Goal: Task Accomplishment & Management: Use online tool/utility

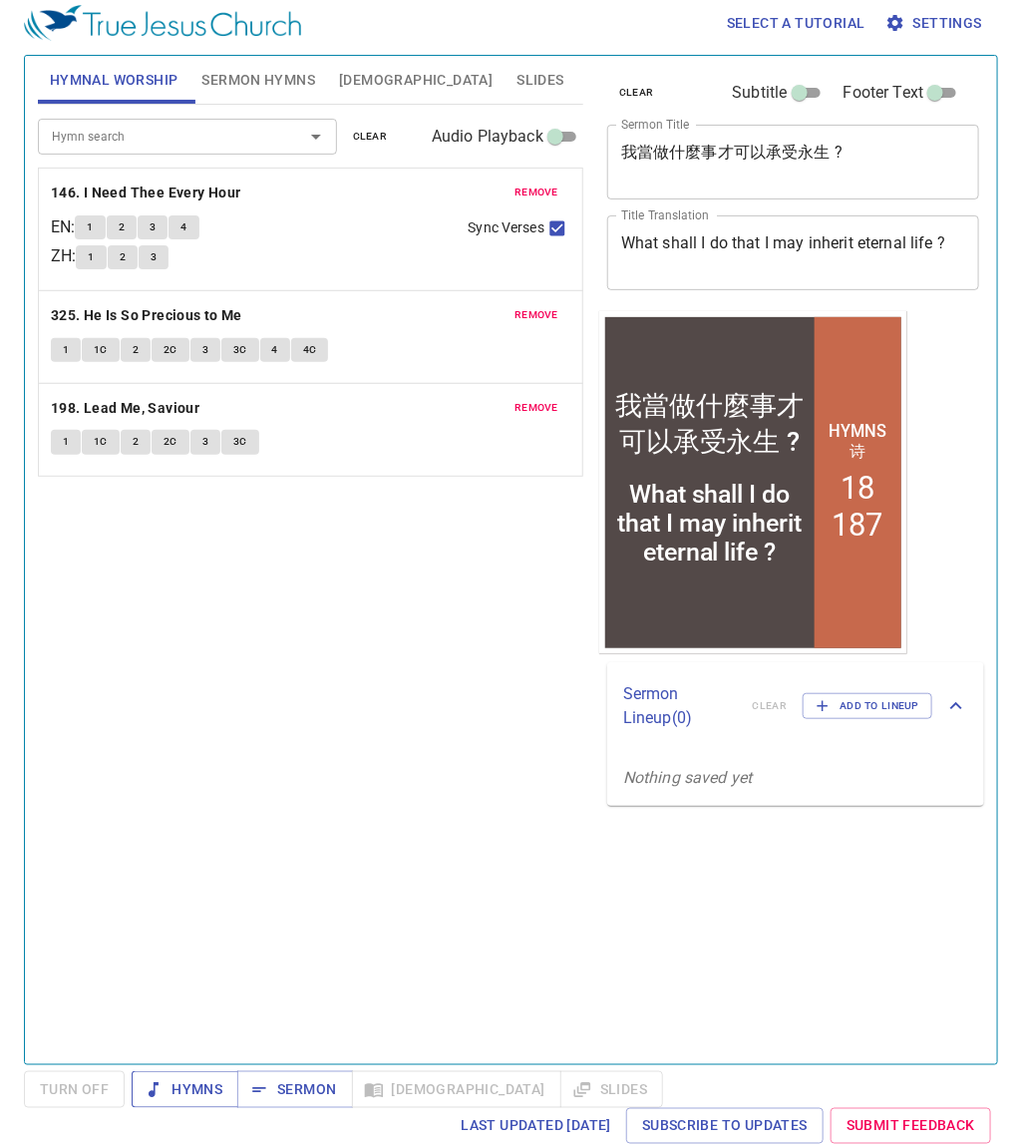
click at [205, 1087] on span "Hymns" at bounding box center [185, 1089] width 75 height 25
click at [514, 185] on button "remove" at bounding box center [537, 193] width 68 height 24
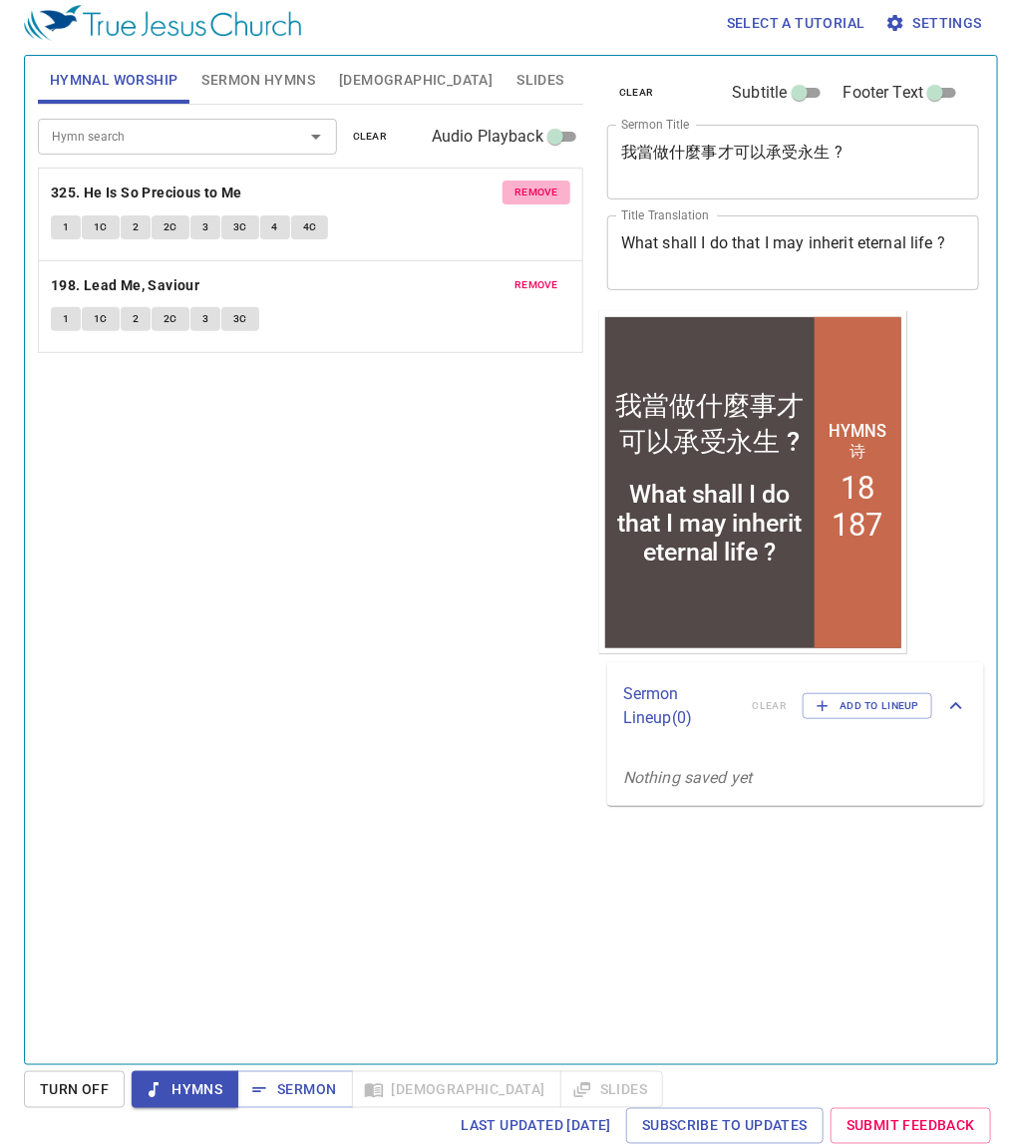
click at [514, 185] on button "remove" at bounding box center [537, 193] width 68 height 24
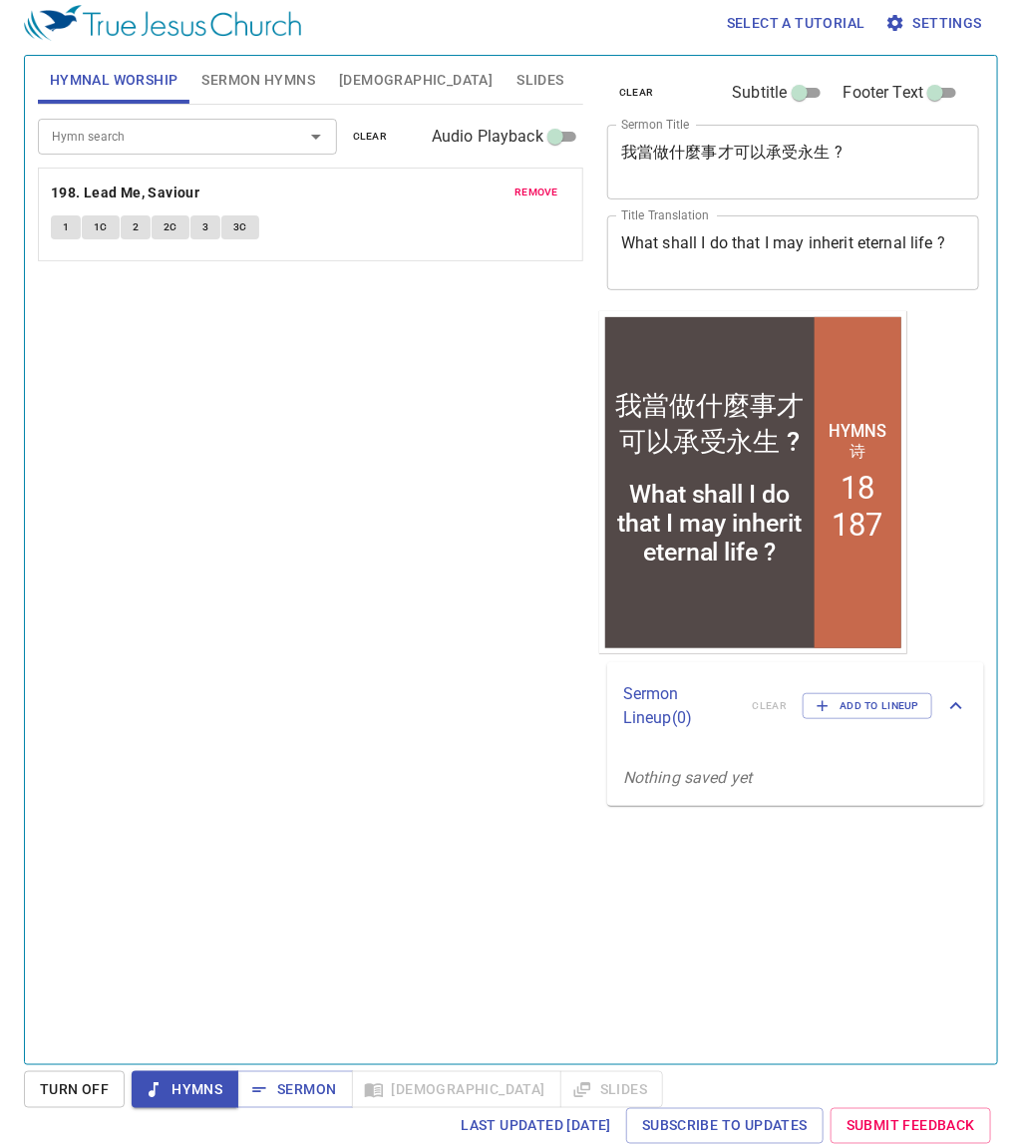
click at [515, 185] on button "remove" at bounding box center [537, 193] width 68 height 24
click at [225, 150] on div "Hymn search" at bounding box center [187, 136] width 299 height 35
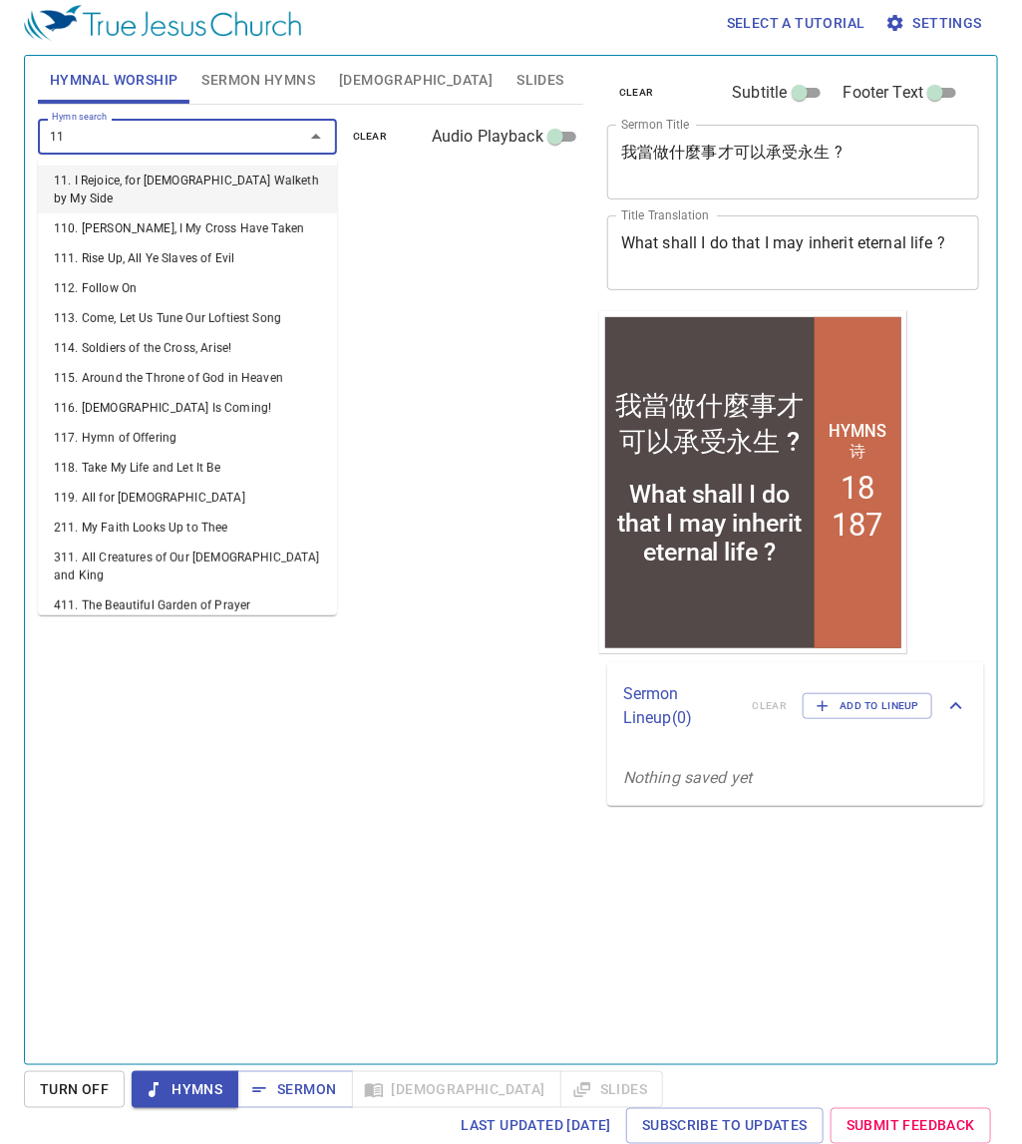
type input "112"
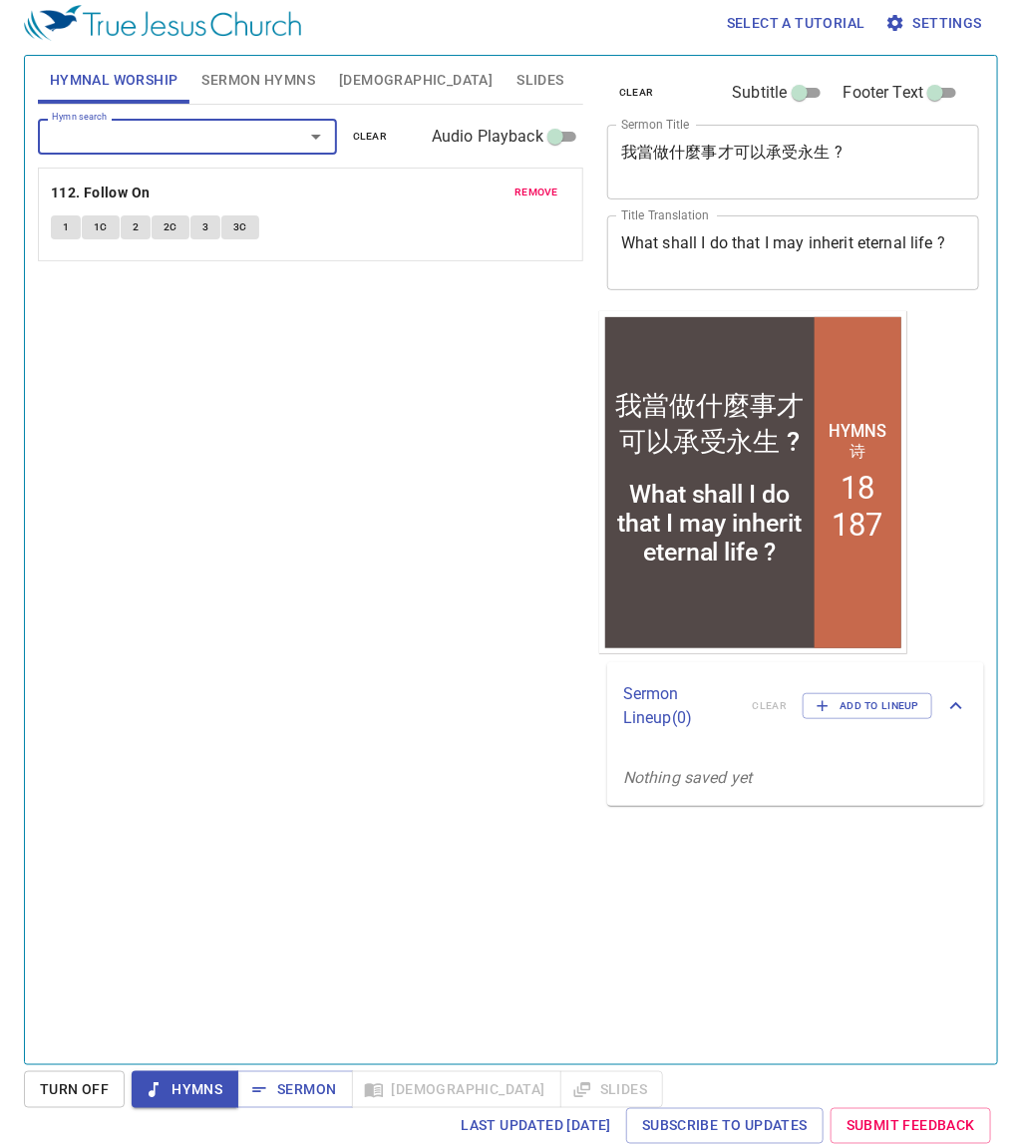
click at [225, 150] on div "Hymn search" at bounding box center [187, 136] width 299 height 35
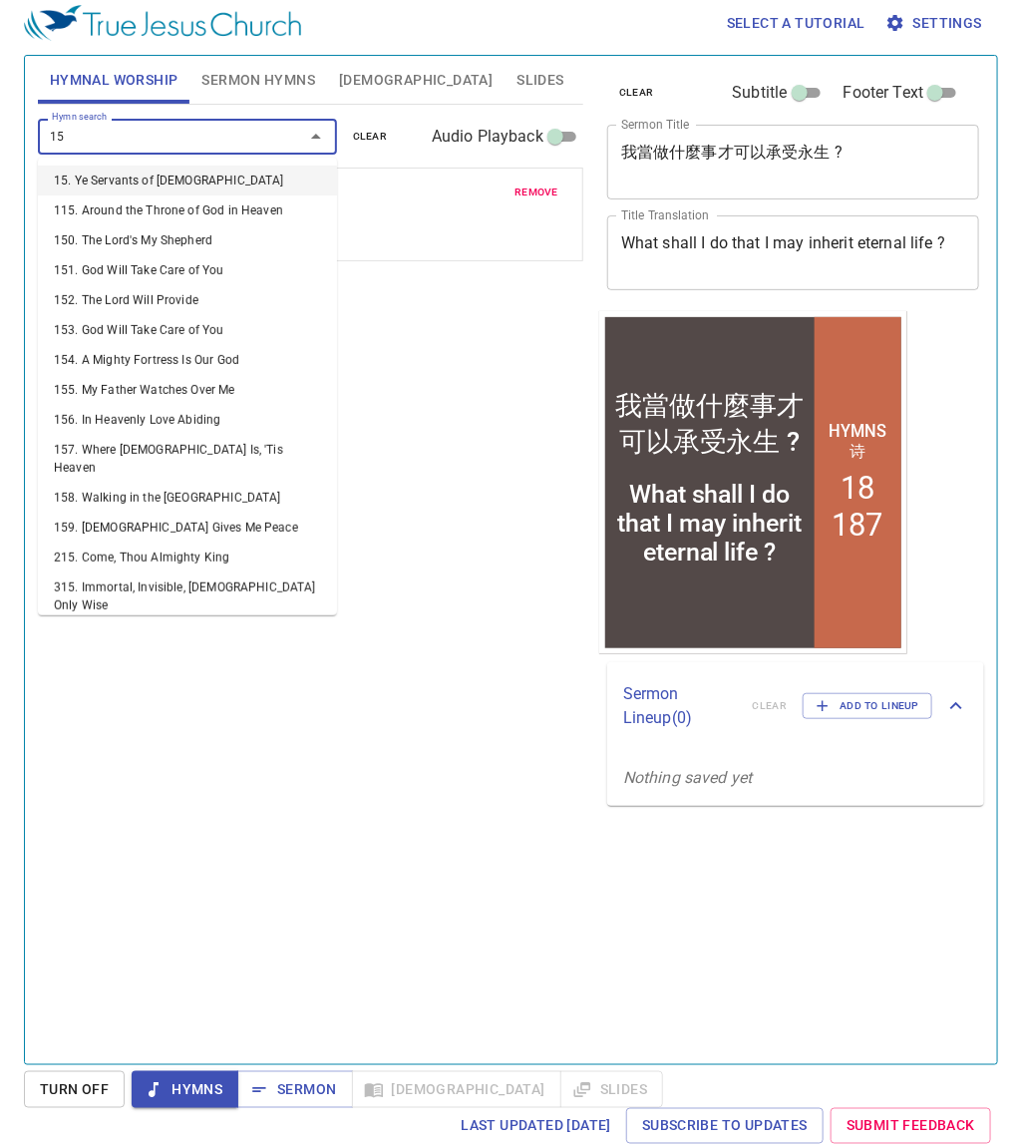
type input "151"
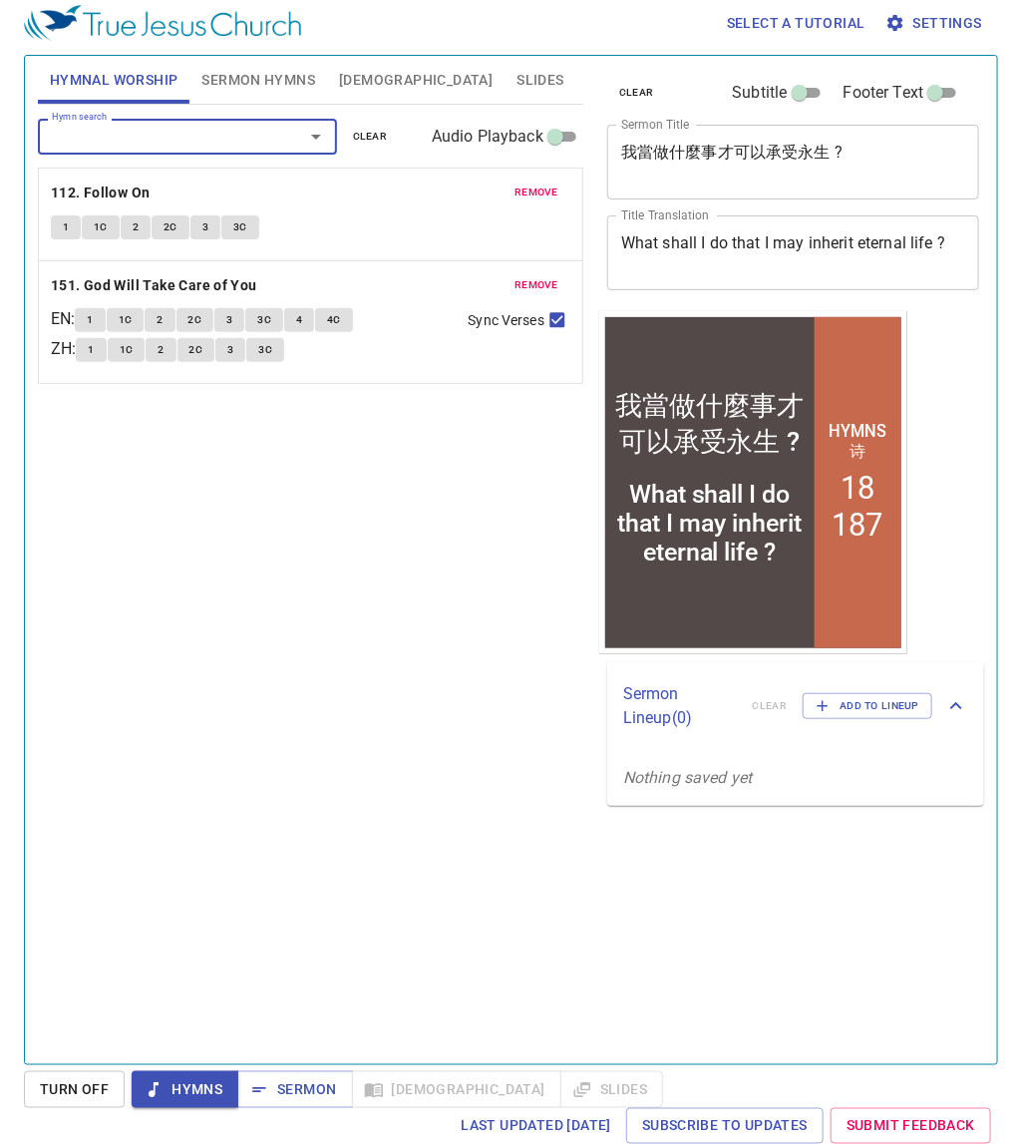
click at [225, 150] on div "Hymn search" at bounding box center [187, 136] width 299 height 35
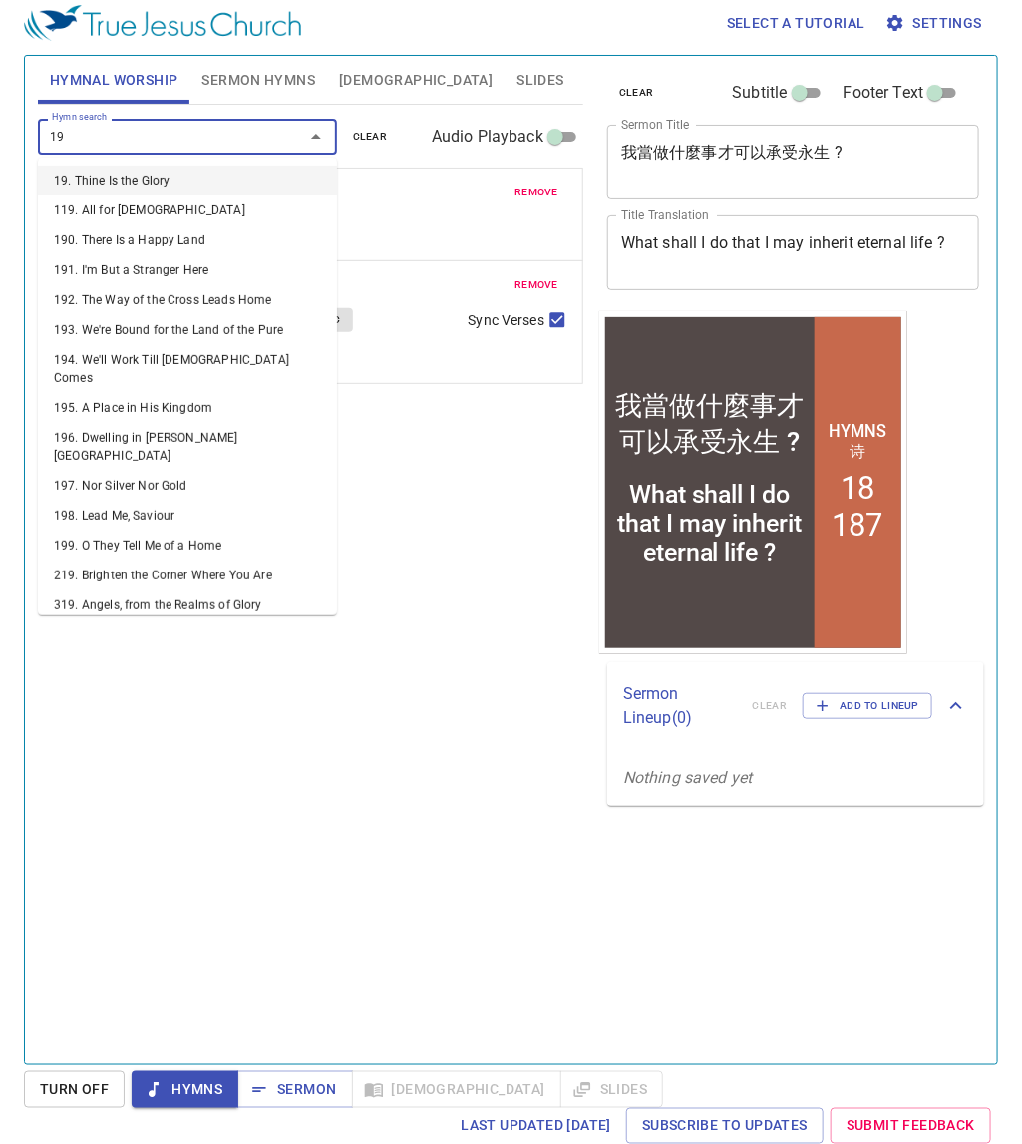
type input "198"
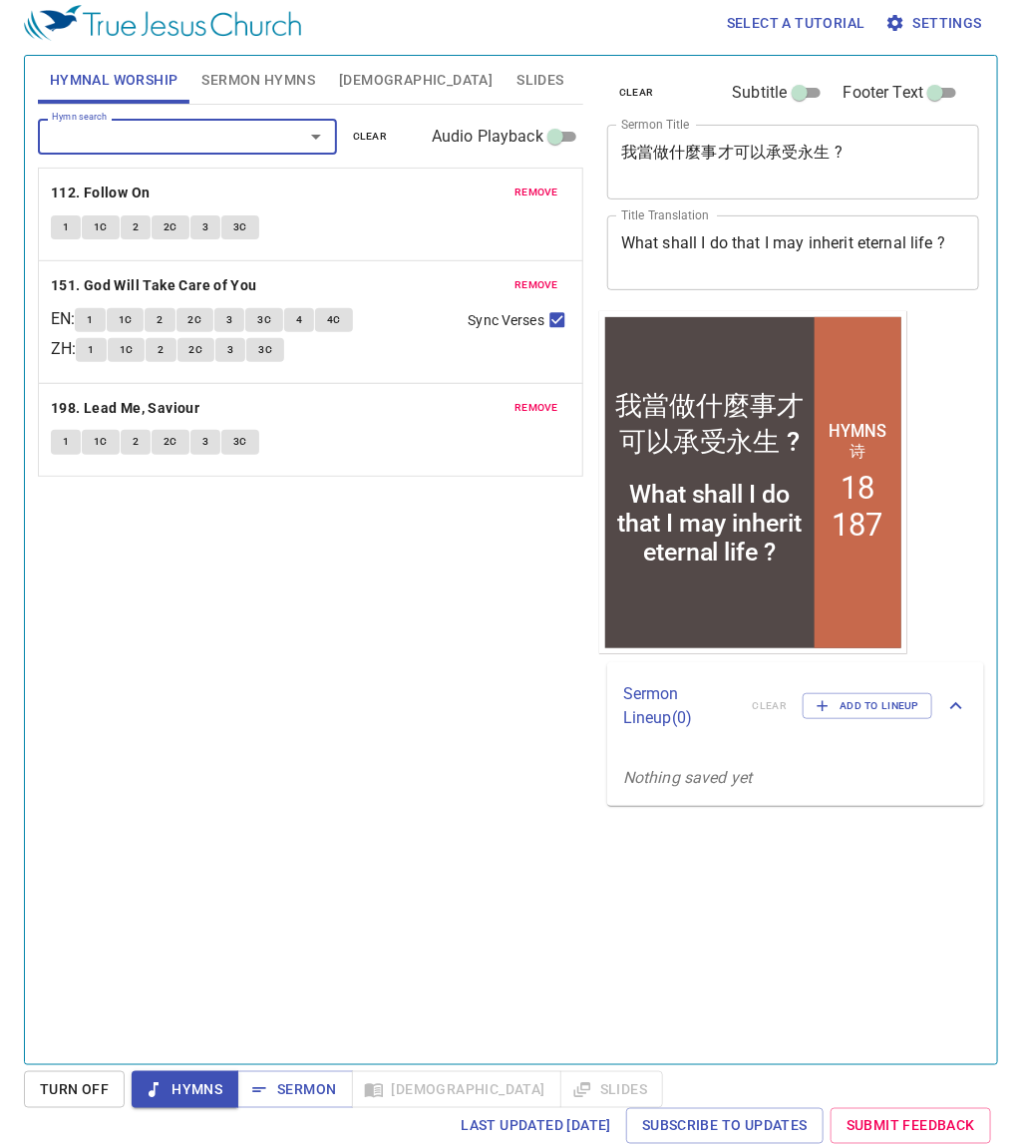
click at [675, 168] on textarea "我當做什麼事才可以承受永生 ?" at bounding box center [793, 162] width 344 height 38
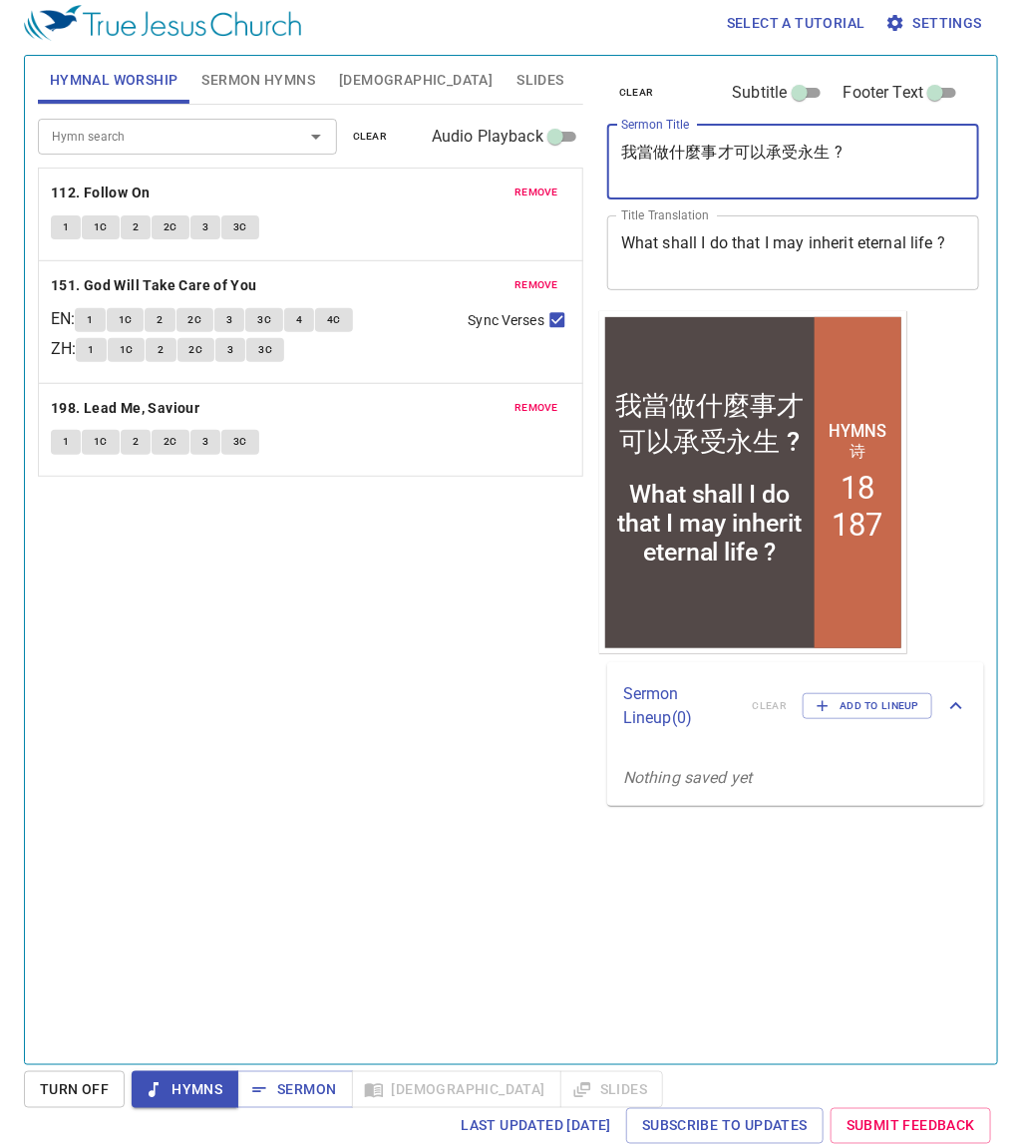
click at [675, 168] on textarea "我當做什麼事才可以承受永生 ?" at bounding box center [793, 162] width 344 height 38
click at [677, 168] on textarea "我當做什麼事才可以承受永生 ?" at bounding box center [793, 162] width 344 height 38
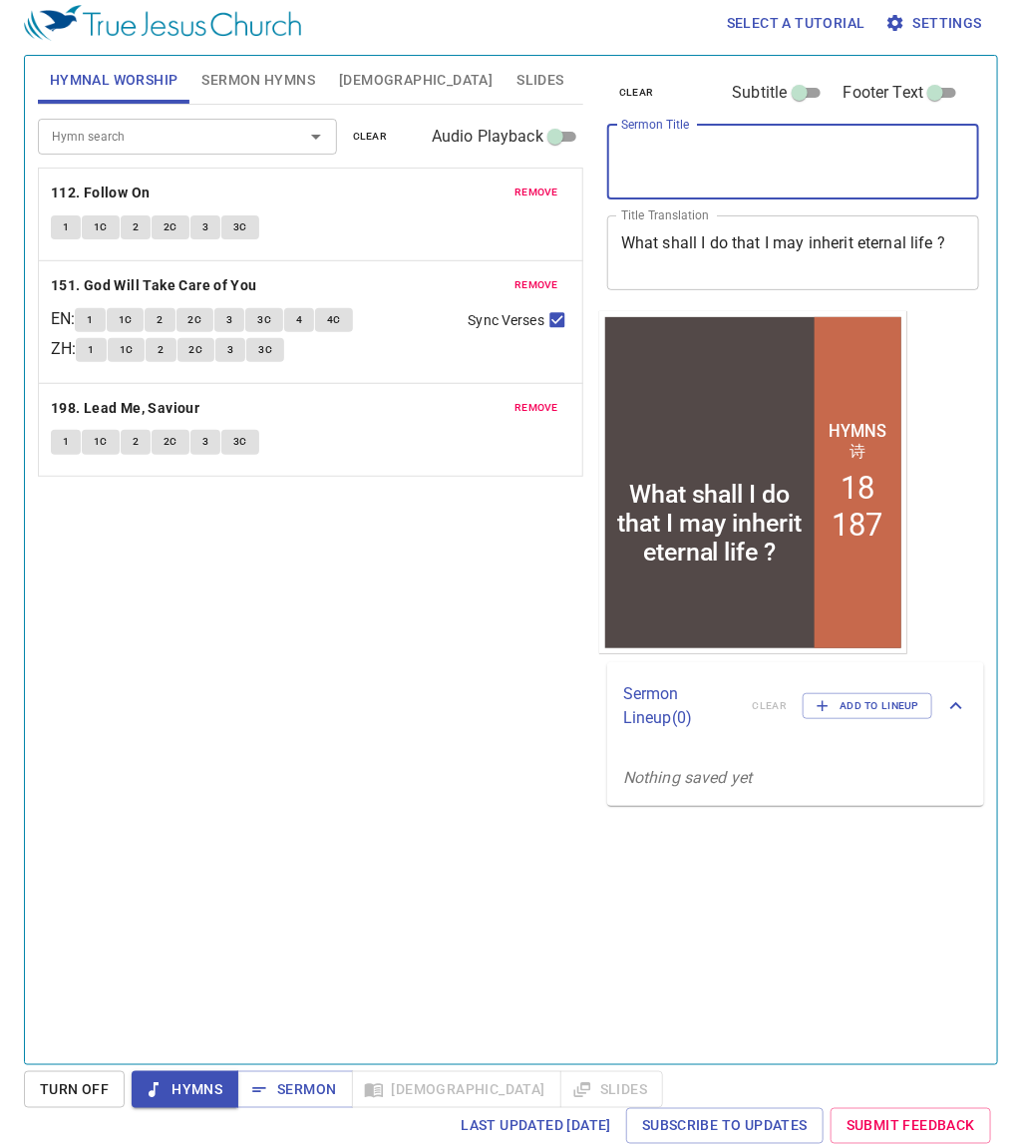
click at [690, 222] on div "What shall I do that I may inherit eternal life ? x Title Translation" at bounding box center [793, 252] width 372 height 75
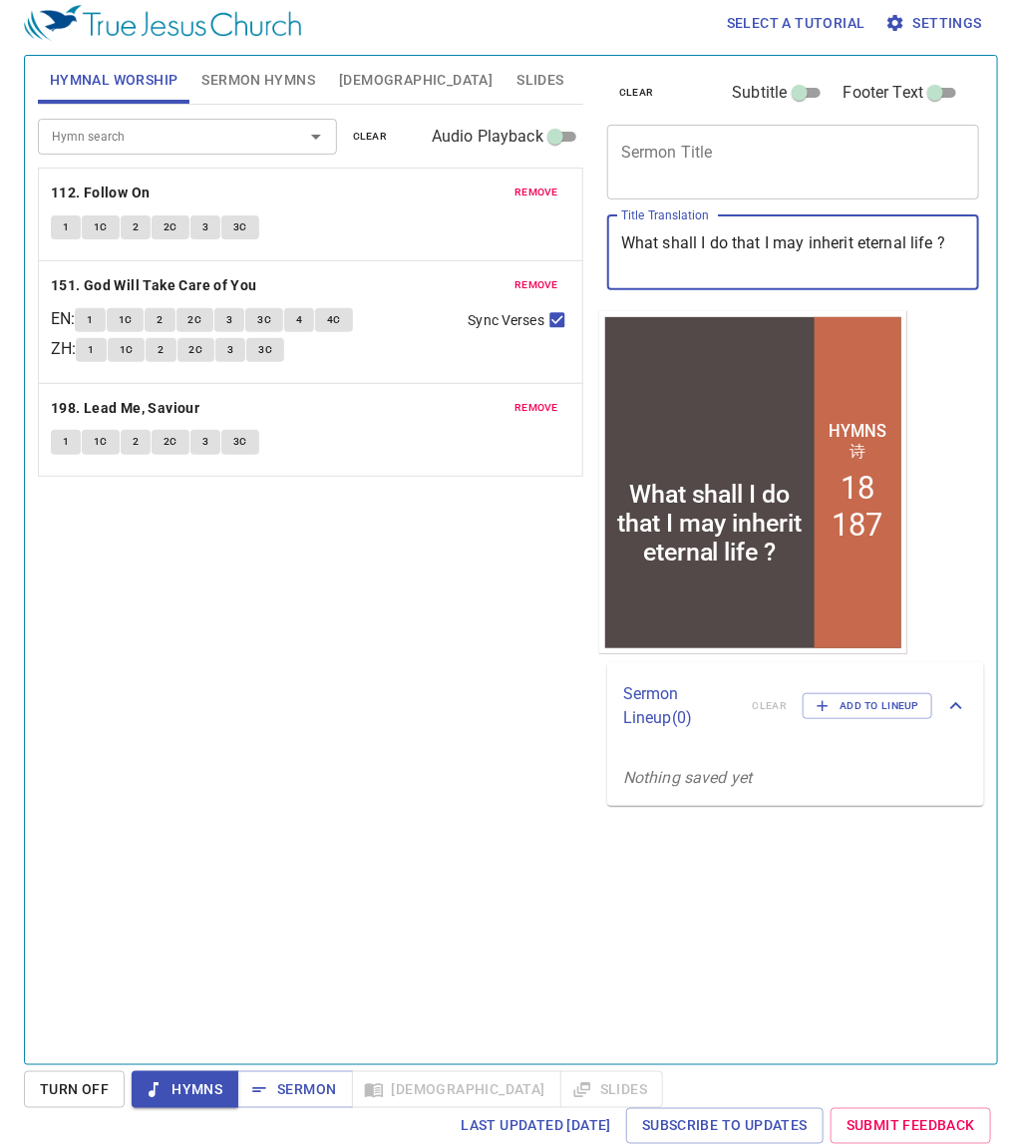
click at [690, 222] on div "What shall I do that I may inherit eternal life ? x Title Translation" at bounding box center [793, 252] width 372 height 75
click at [691, 239] on textarea "What shall I do that I may inherit eternal life ?" at bounding box center [793, 252] width 344 height 38
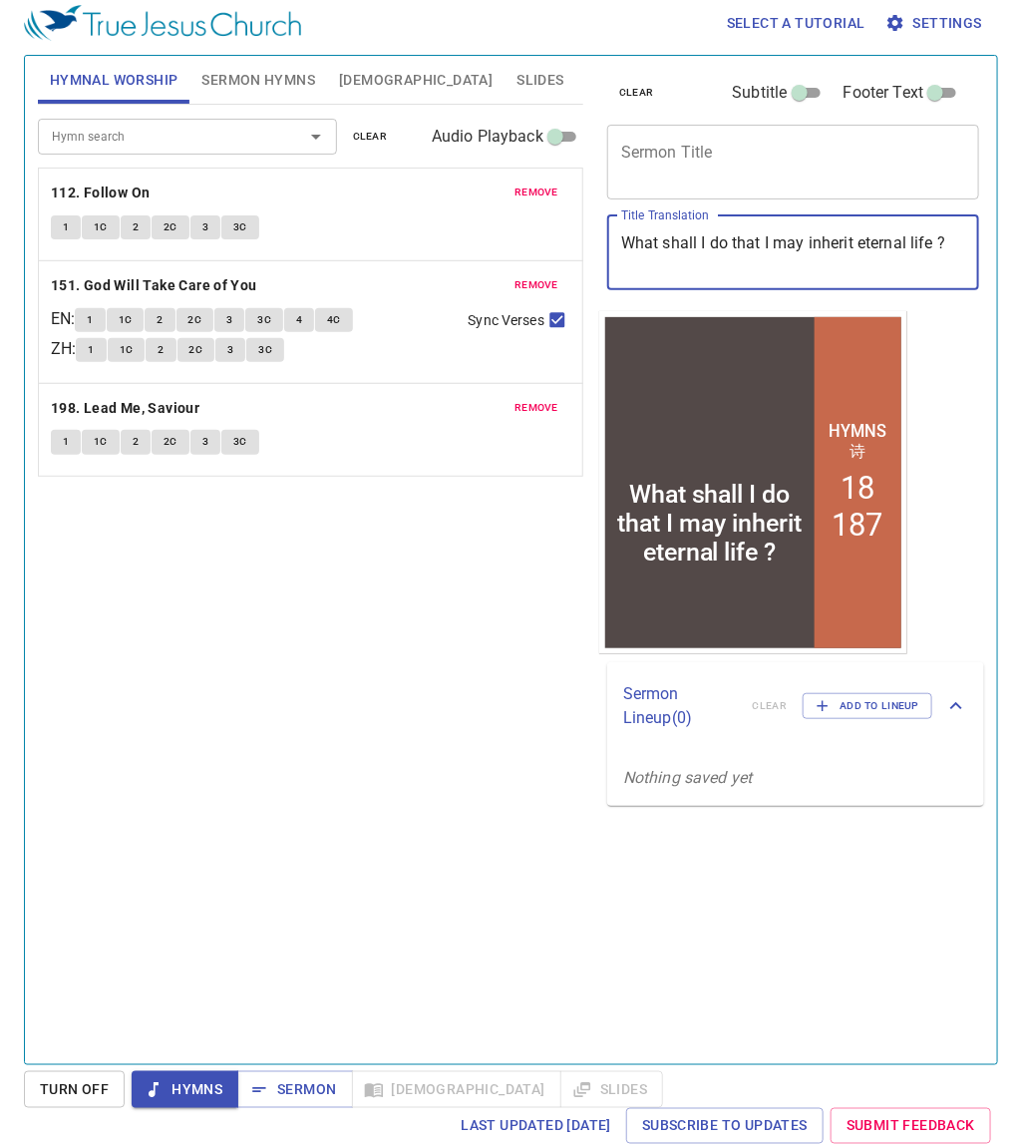
click at [691, 239] on textarea "What shall I do that I may inherit eternal life ?" at bounding box center [793, 252] width 344 height 38
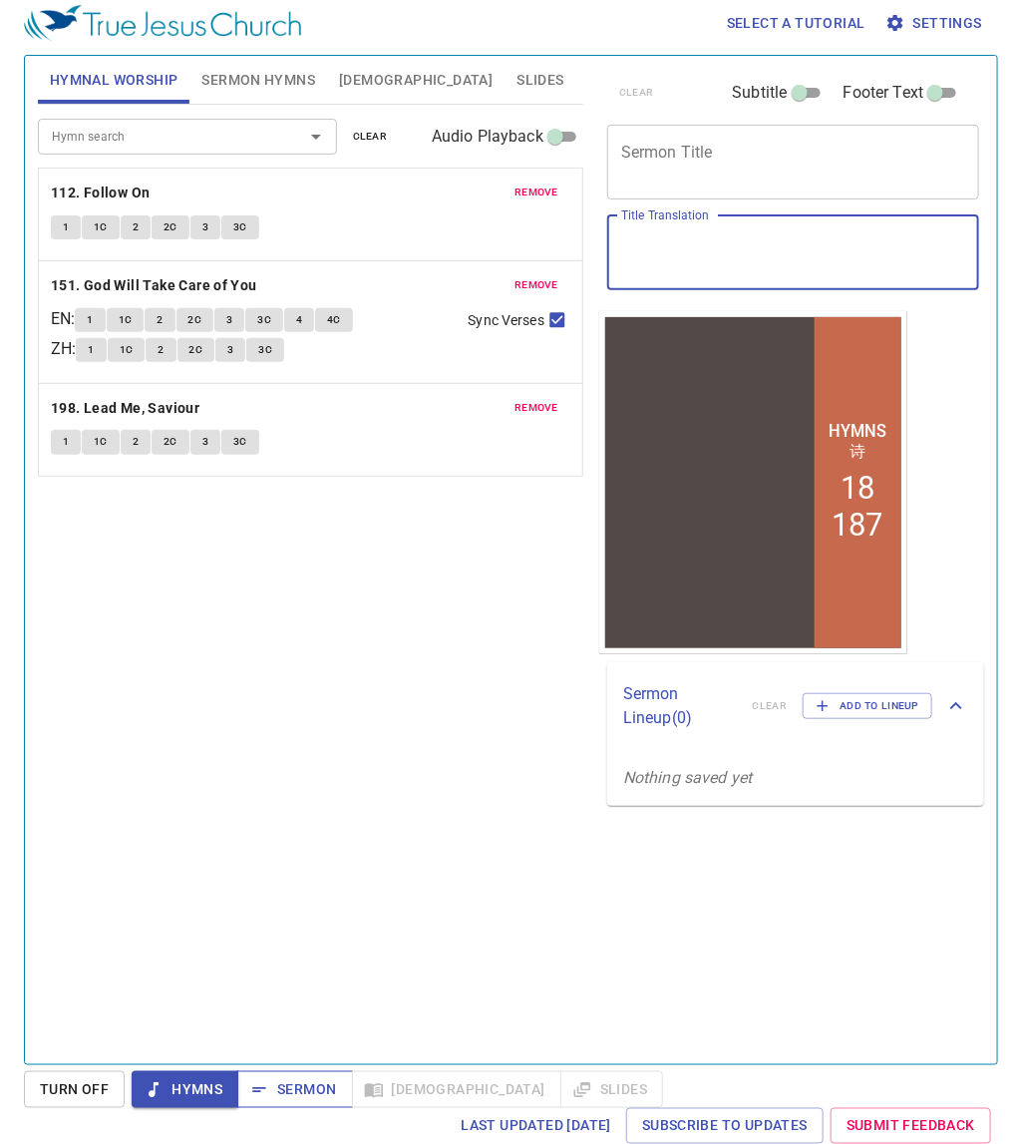
click at [270, 1086] on span "Sermon" at bounding box center [294, 1089] width 83 height 25
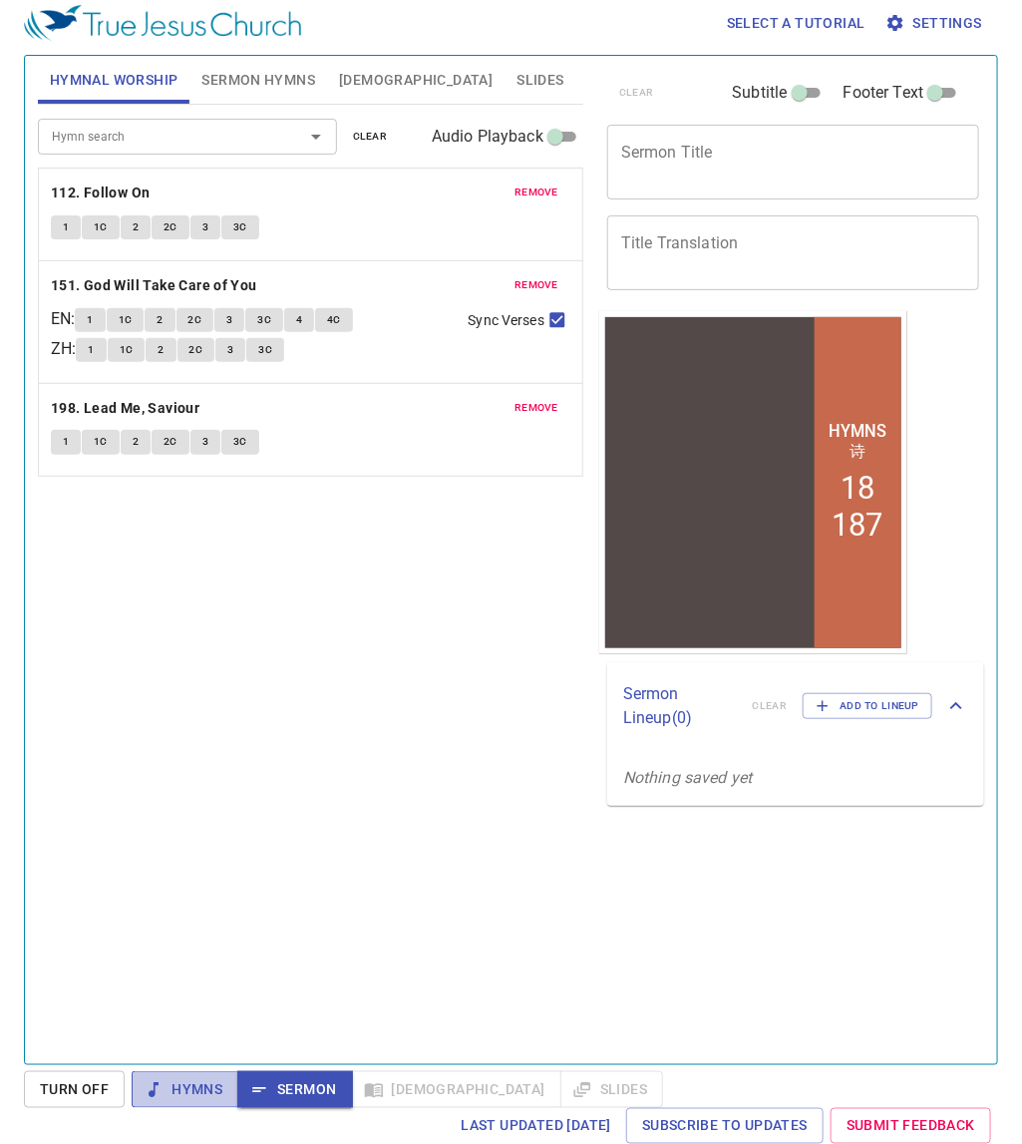
click at [209, 1087] on span "Hymns" at bounding box center [185, 1089] width 75 height 25
click at [751, 184] on div "x Sermon Title" at bounding box center [793, 162] width 372 height 75
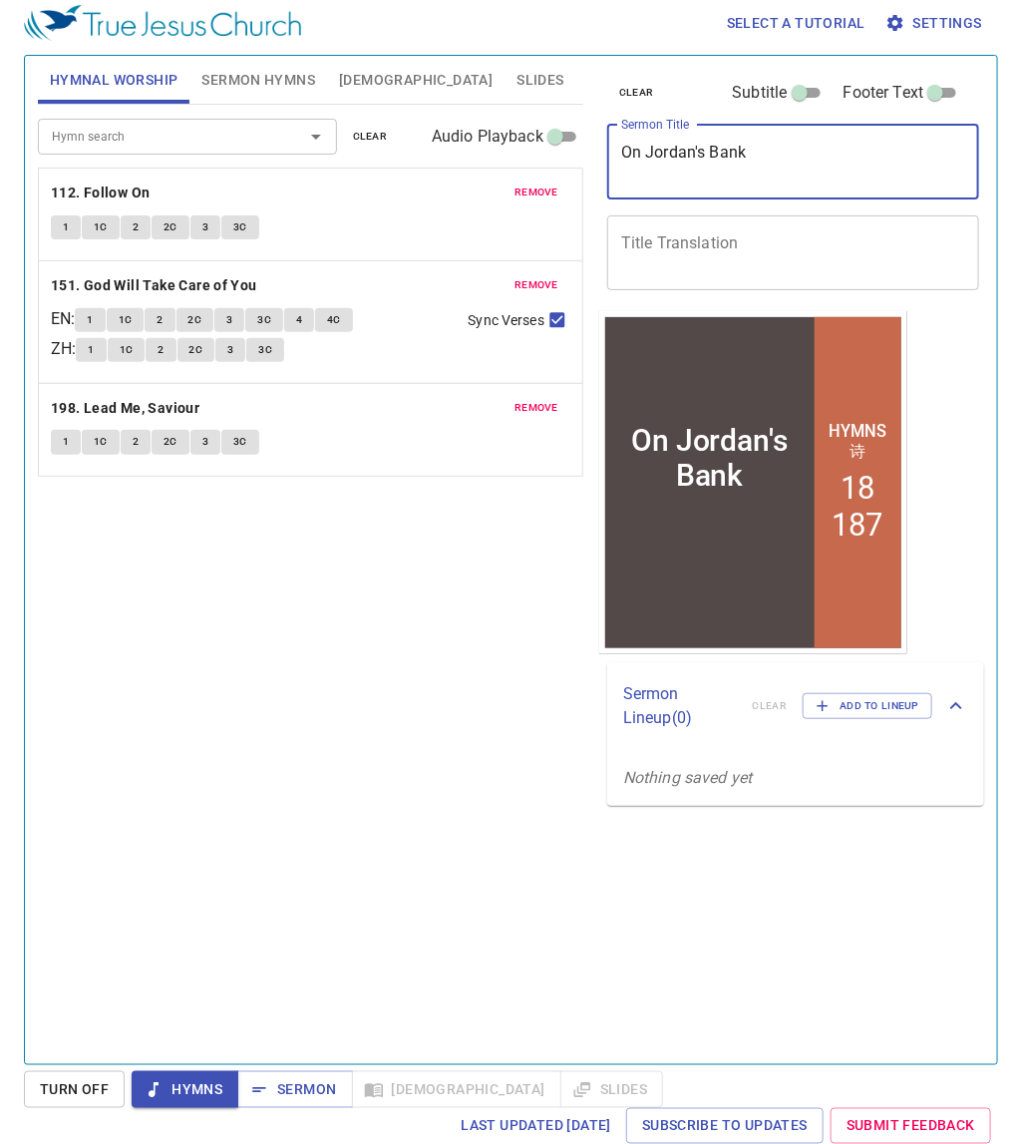
type textarea "On Jordan's Bank"
click at [712, 224] on div "x Title Translation" at bounding box center [793, 252] width 372 height 75
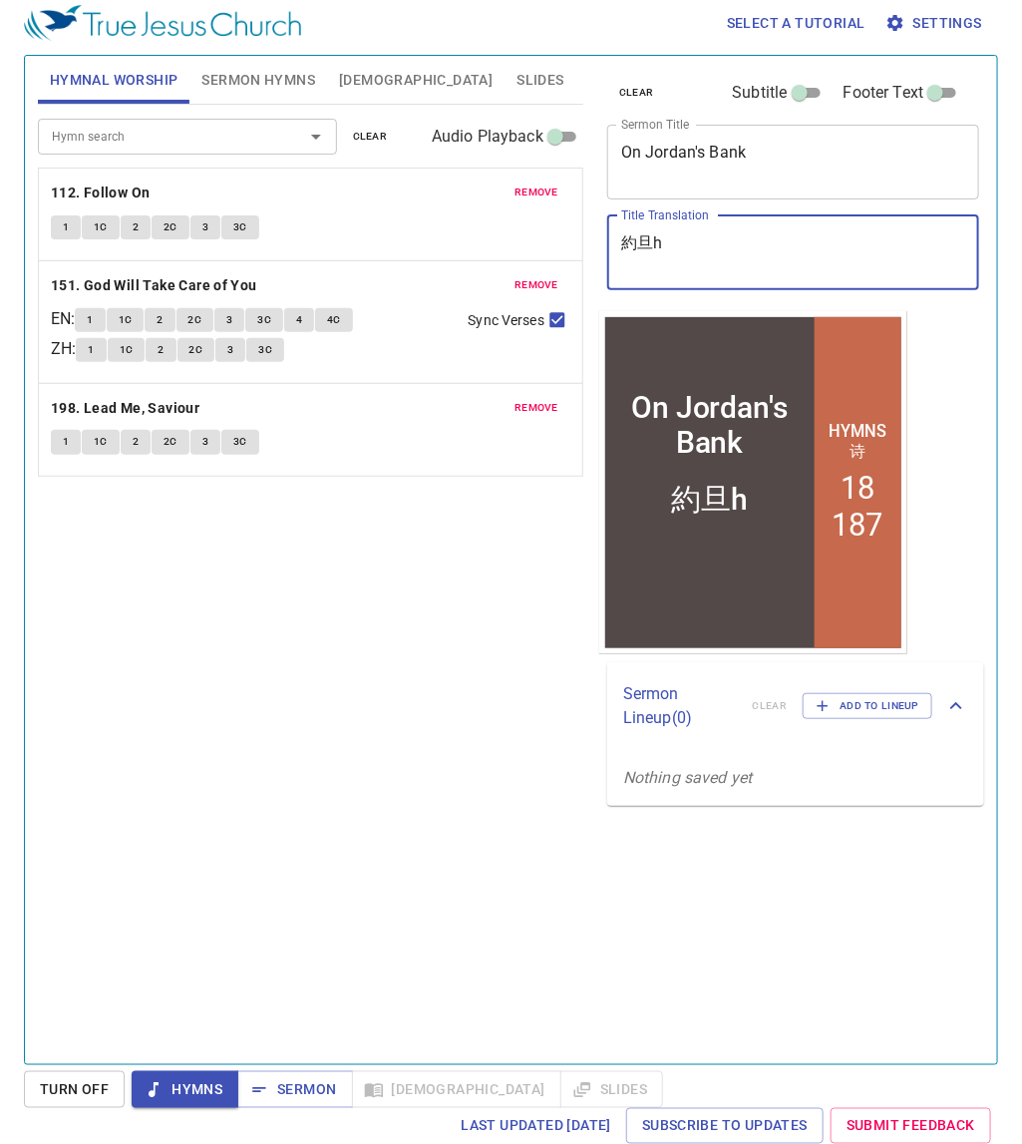
type textarea "約旦he"
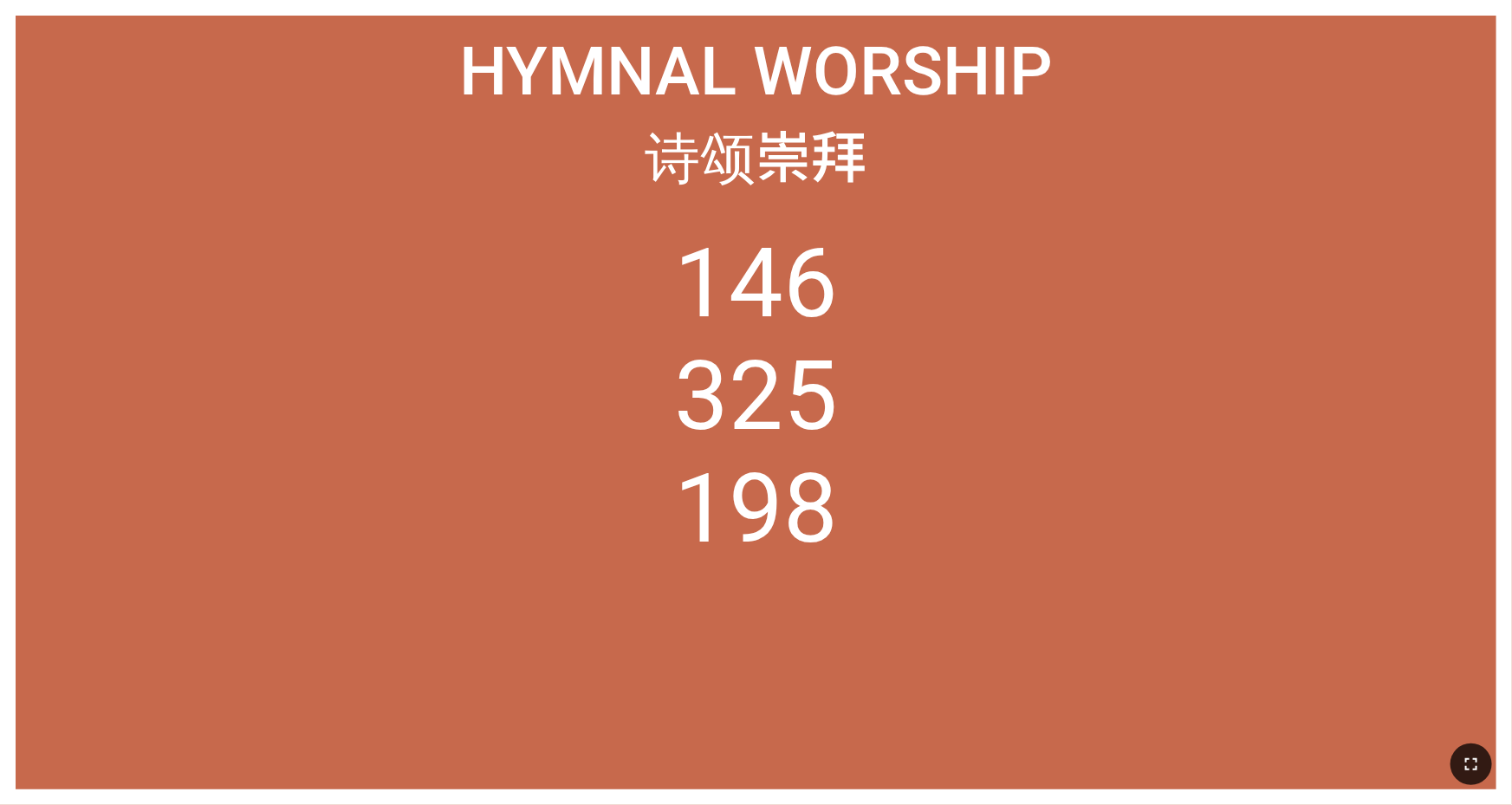
click at [629, 503] on icon "button" at bounding box center [1471, 764] width 21 height 21
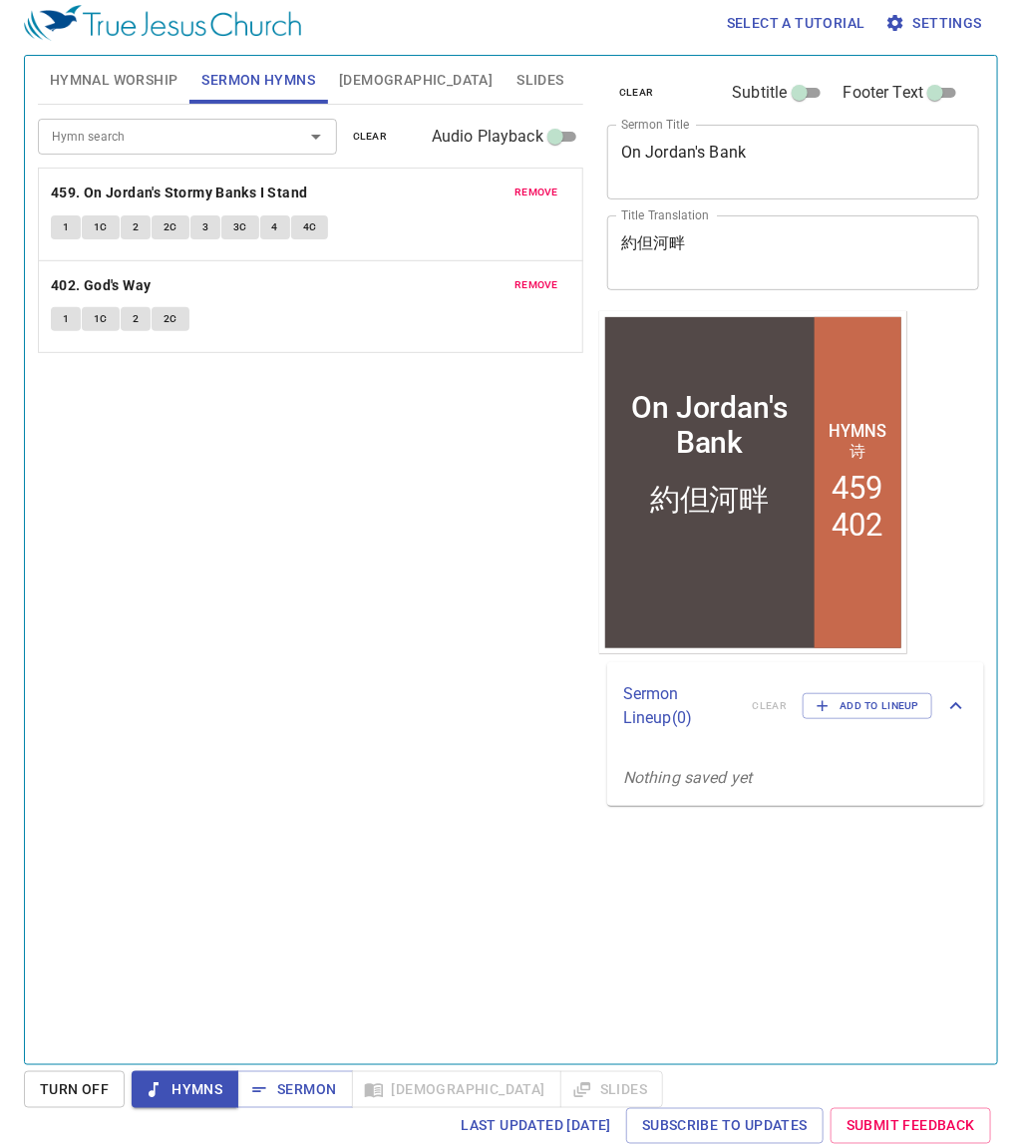
scroll to position [9, 0]
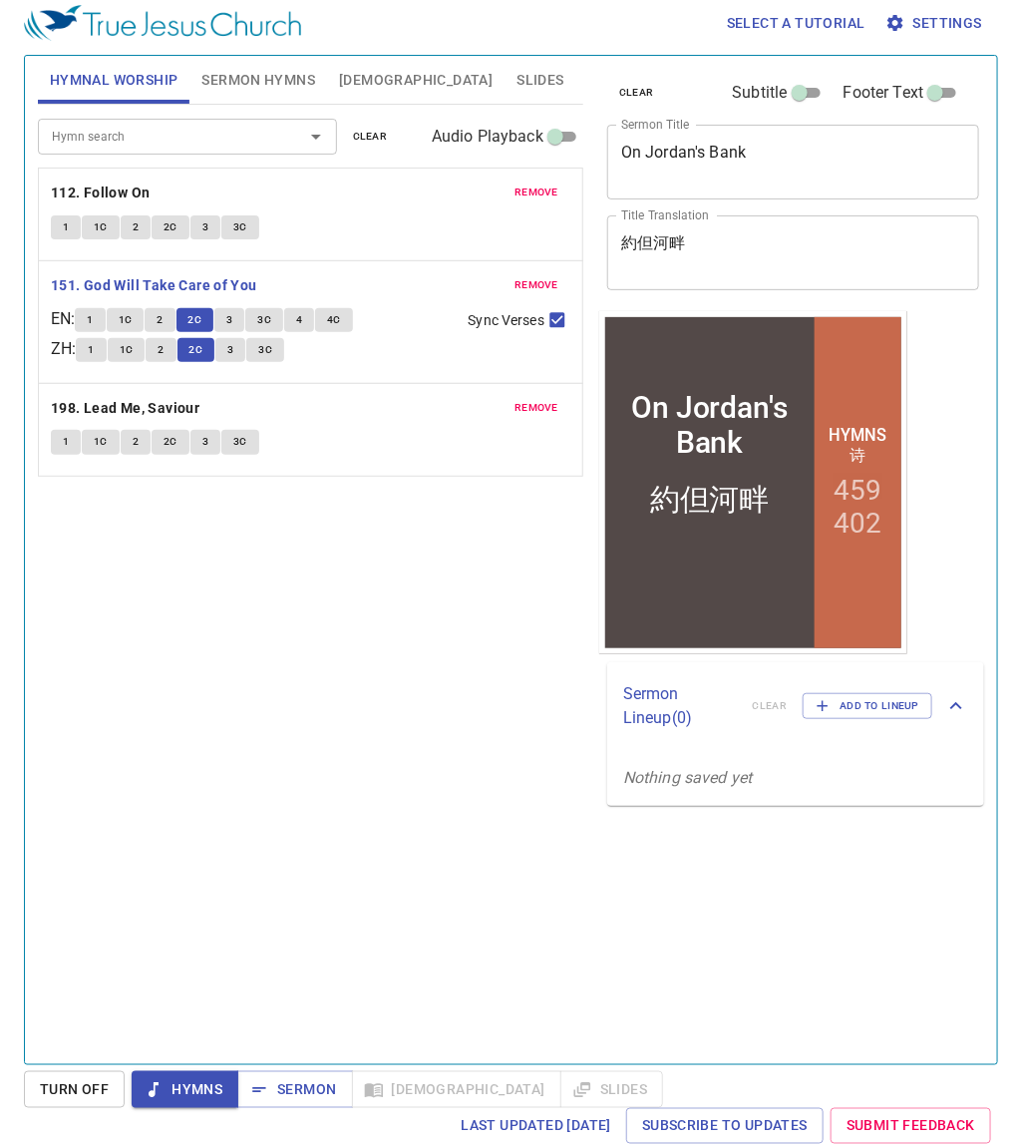
scroll to position [9, 0]
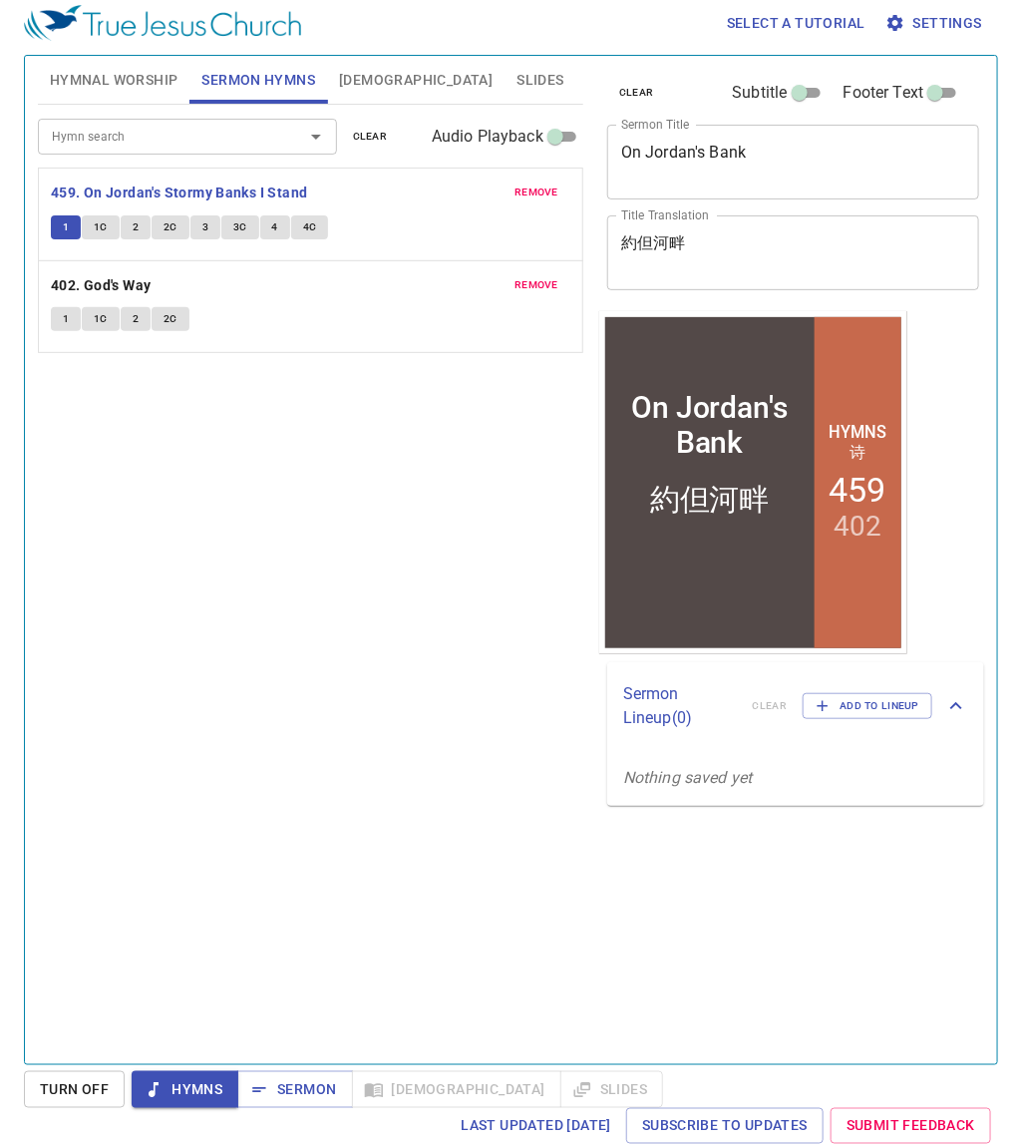
scroll to position [9, 0]
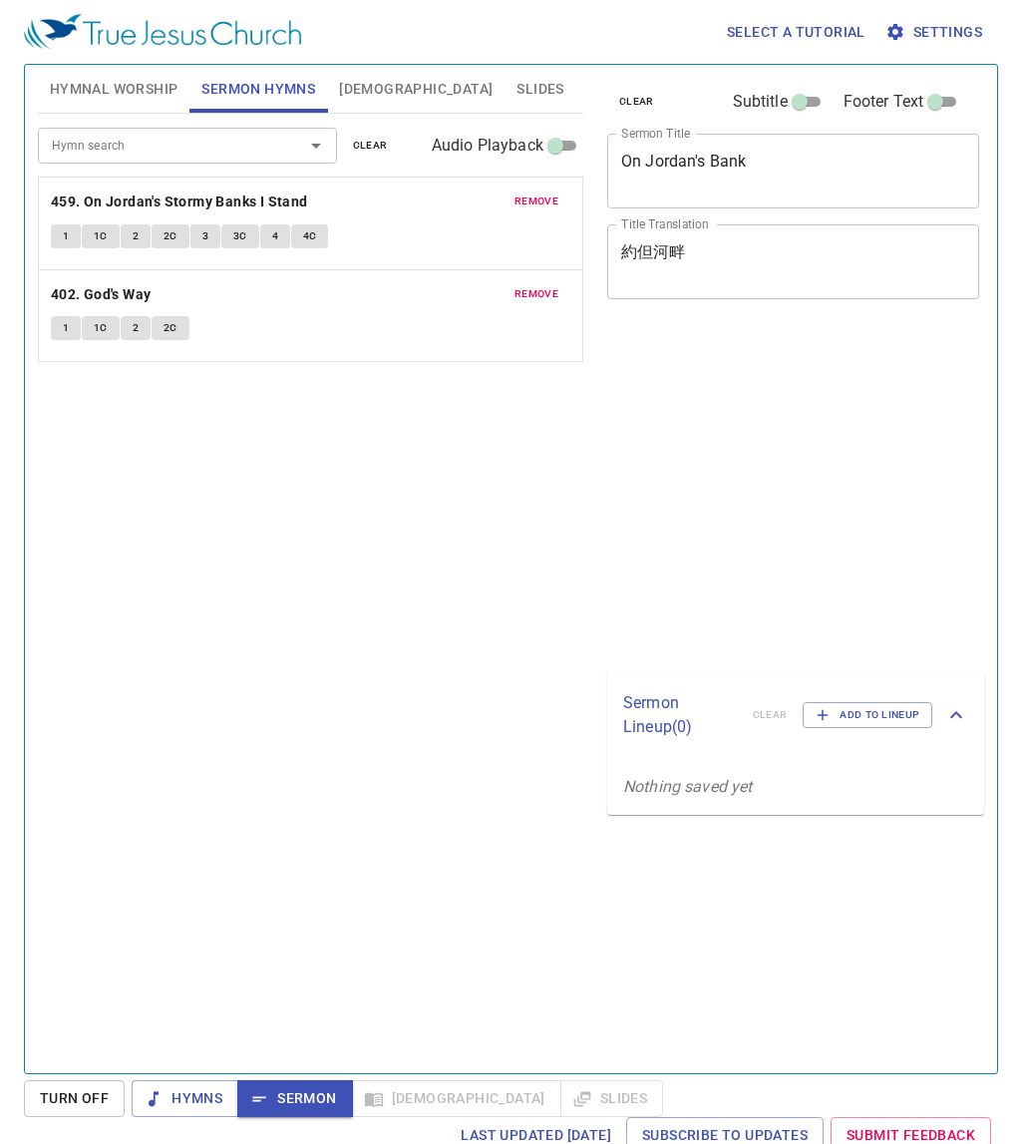
scroll to position [9, 0]
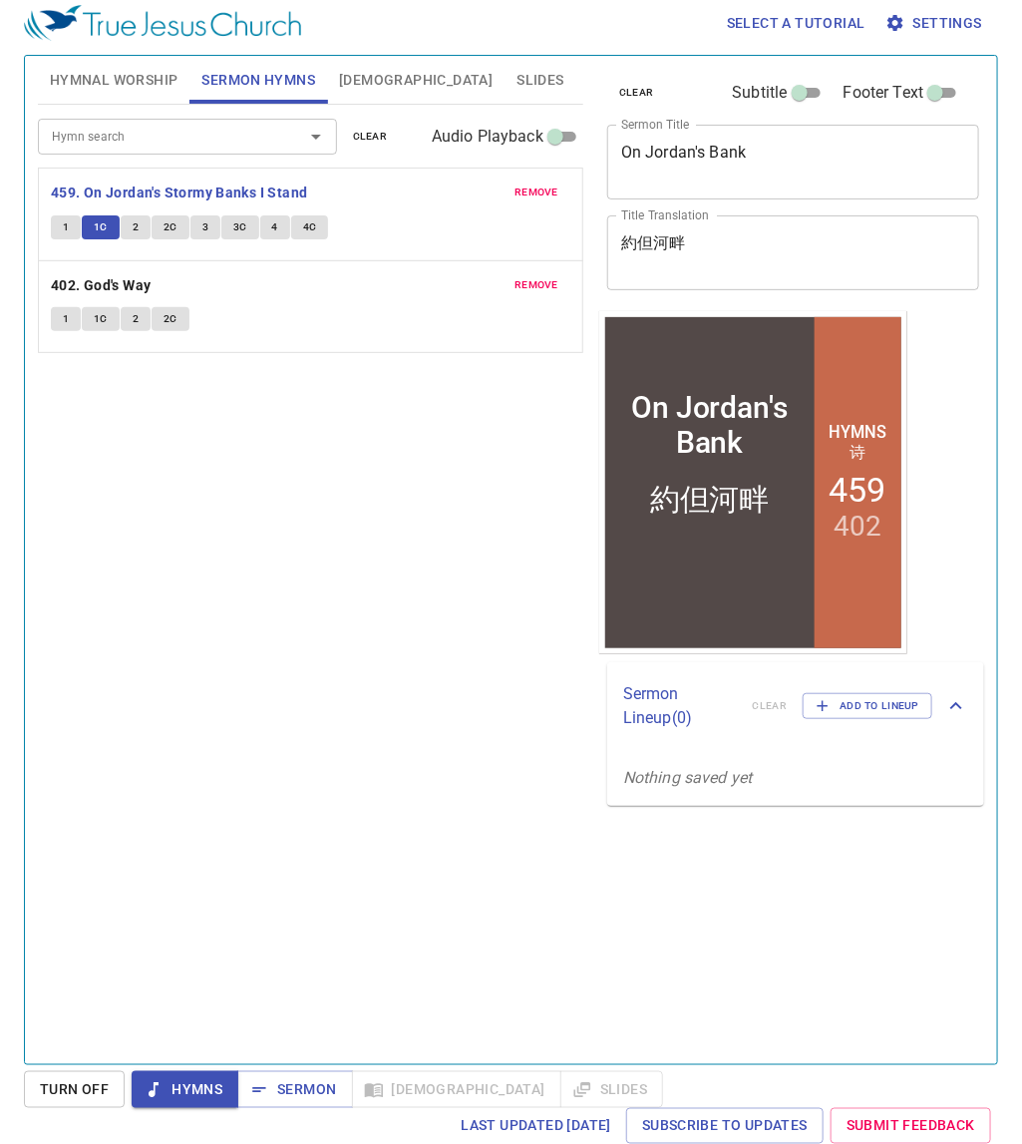
scroll to position [9, 0]
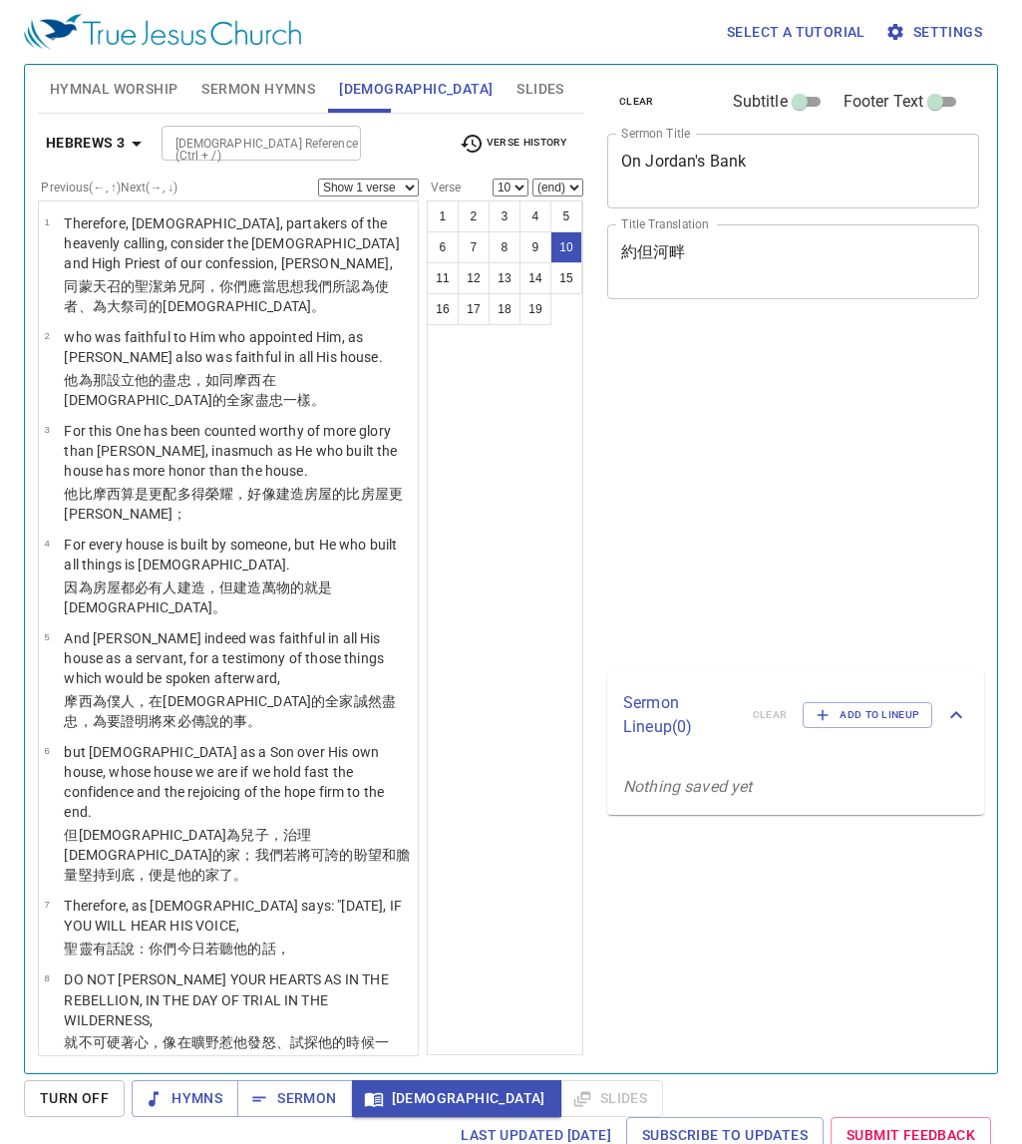
scroll to position [9, 0]
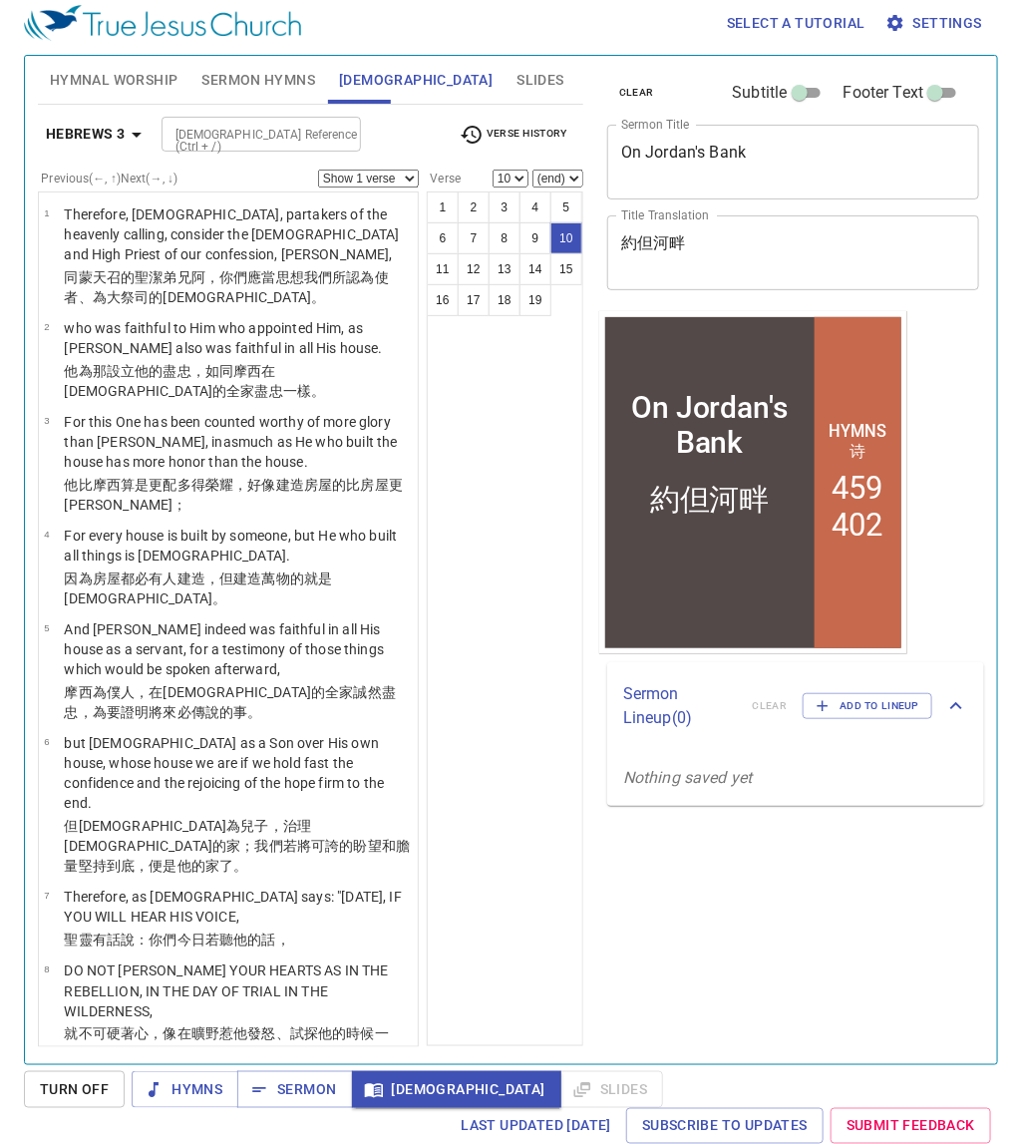
select select "11"
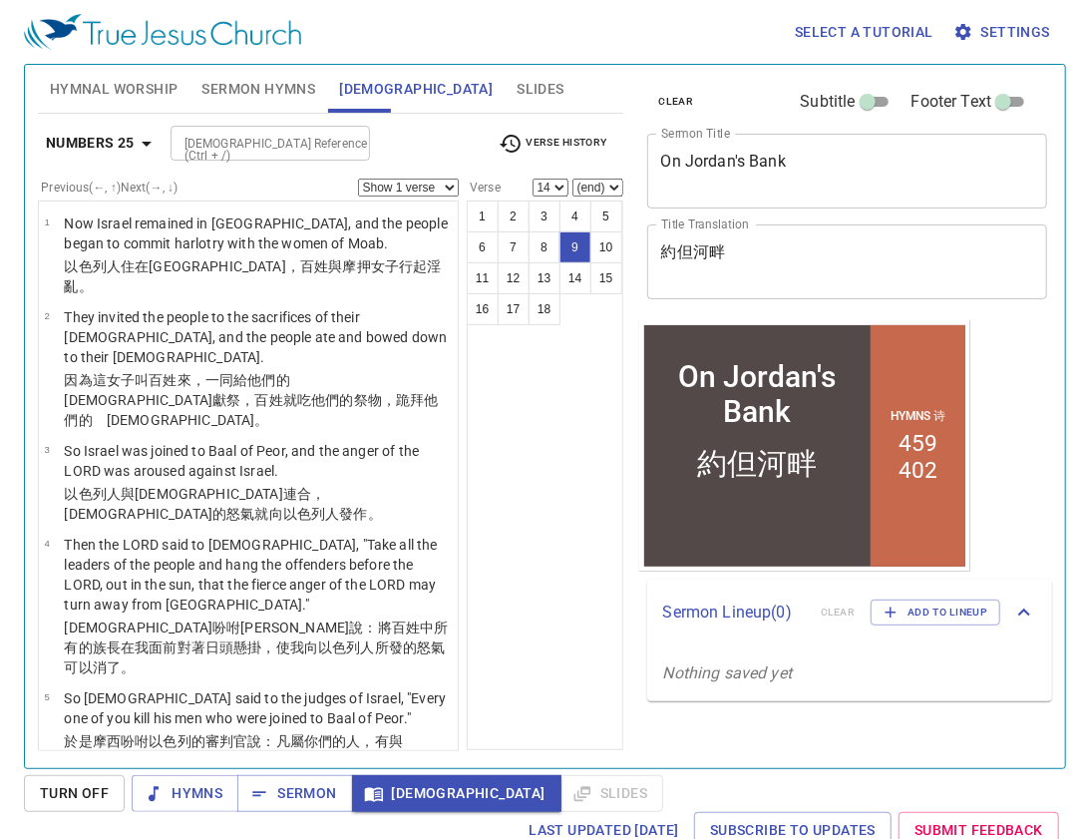
select select "9"
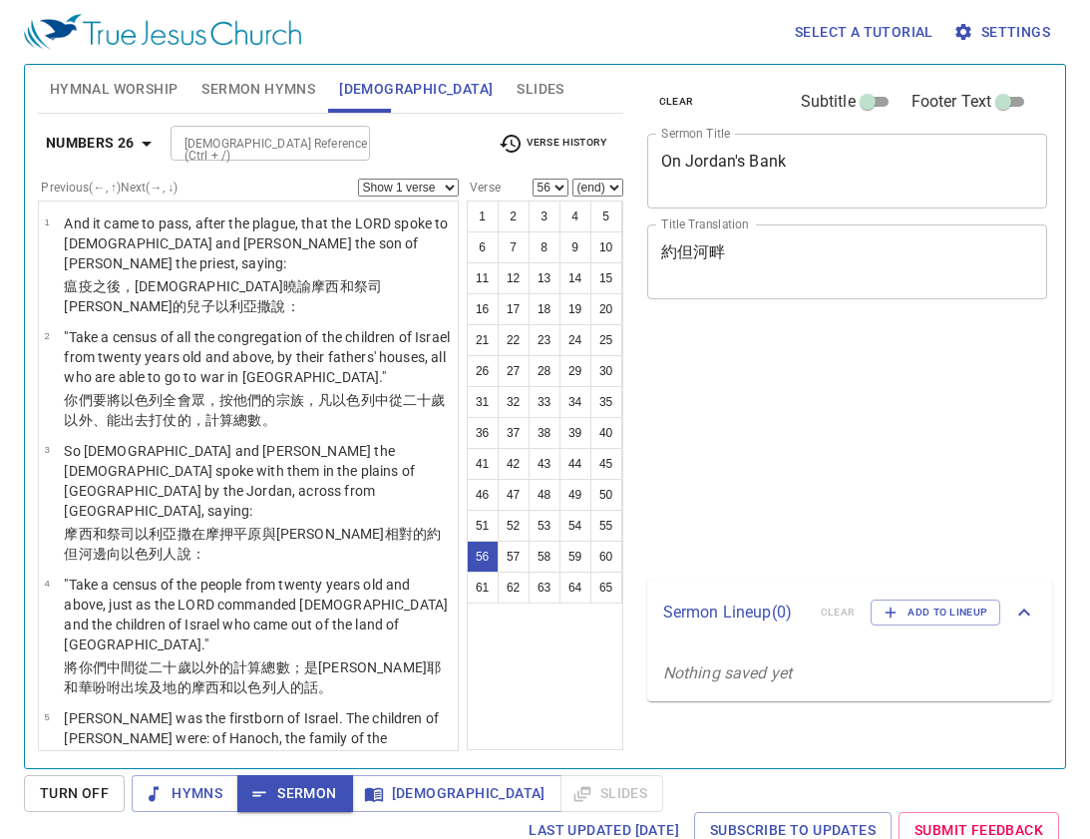
select select "56"
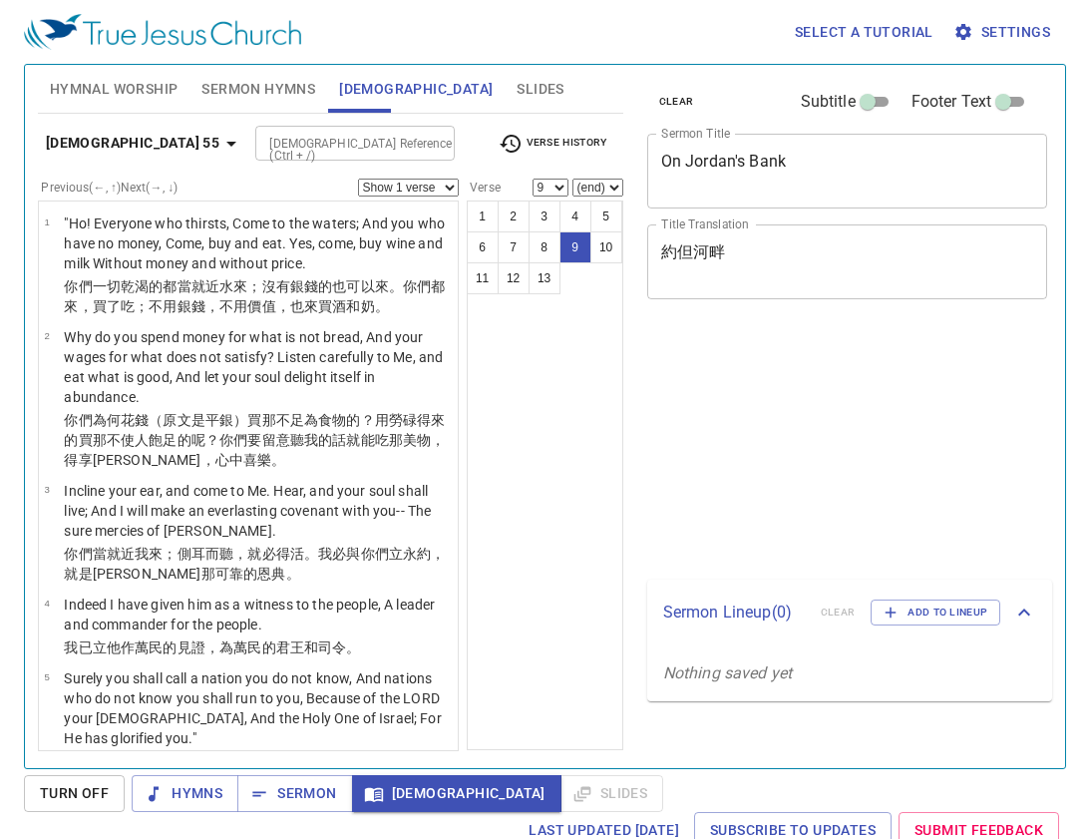
select select "9"
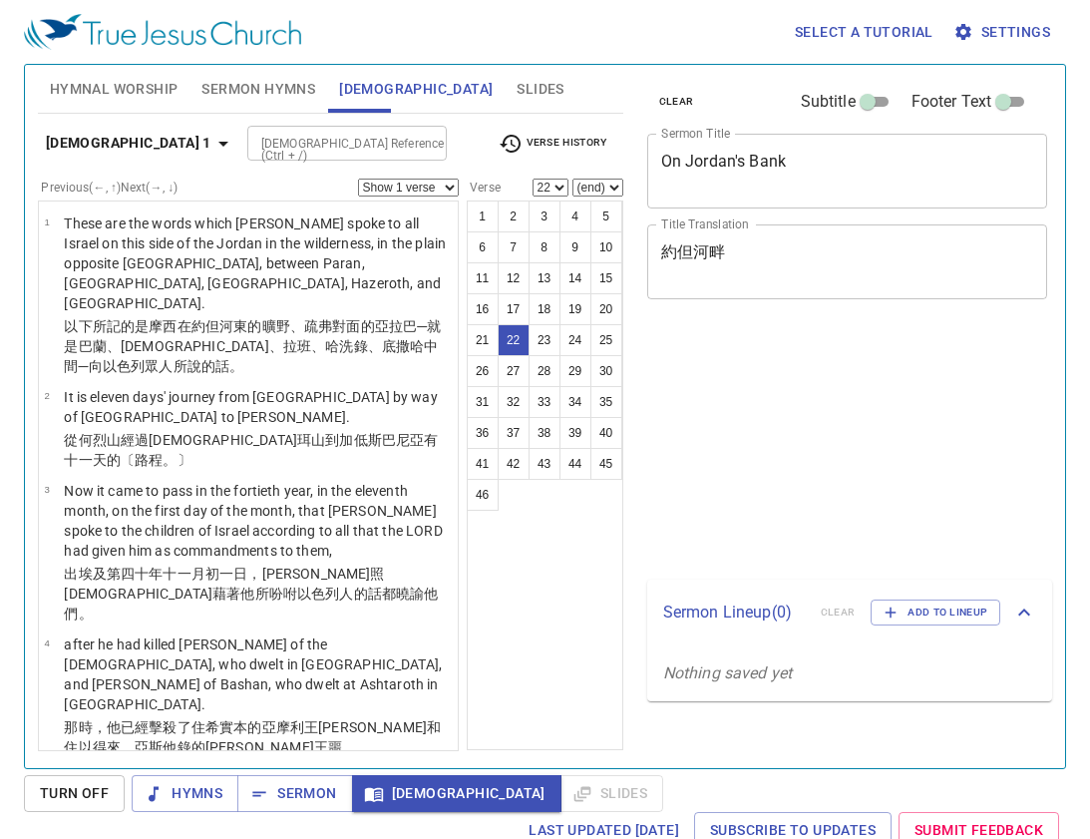
select select "22"
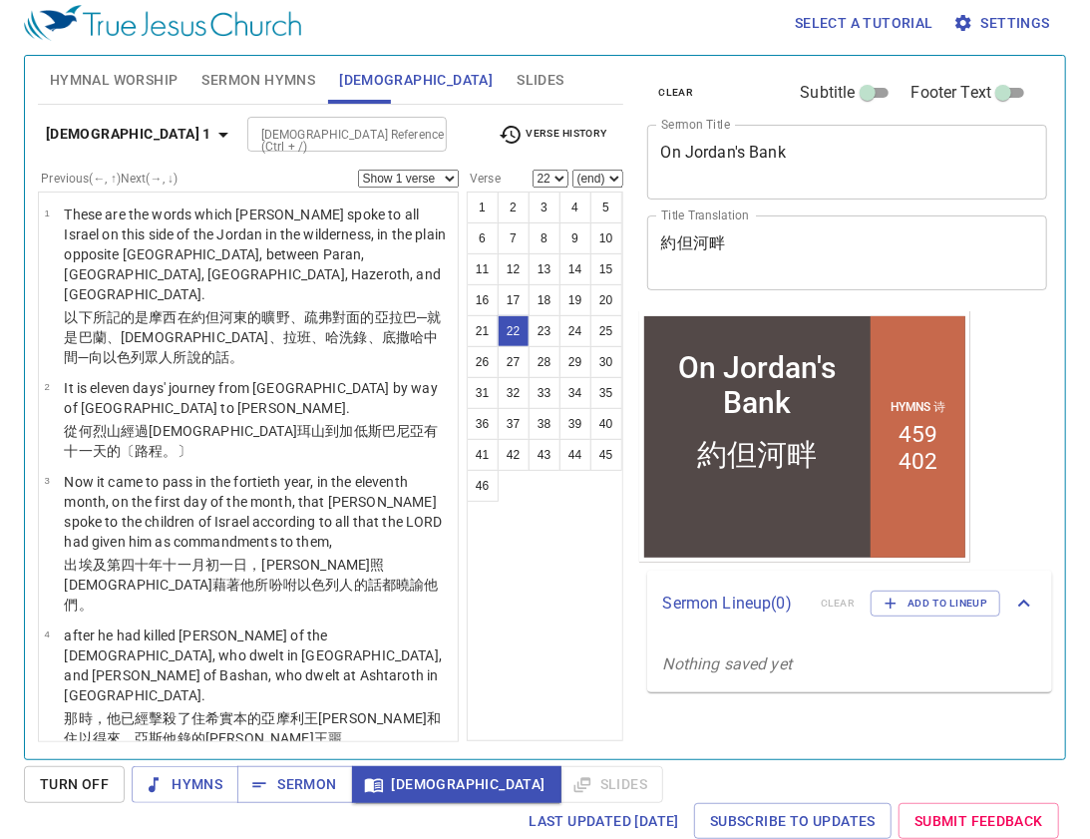
scroll to position [4458, 0]
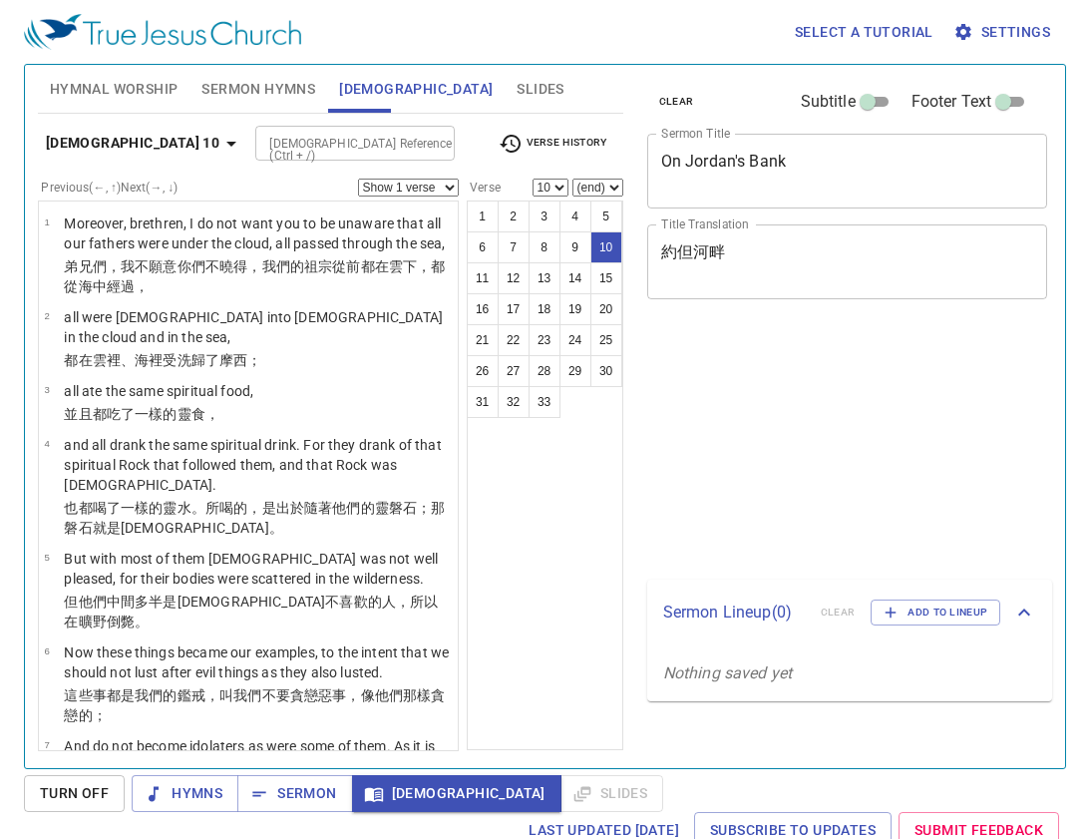
select select "10"
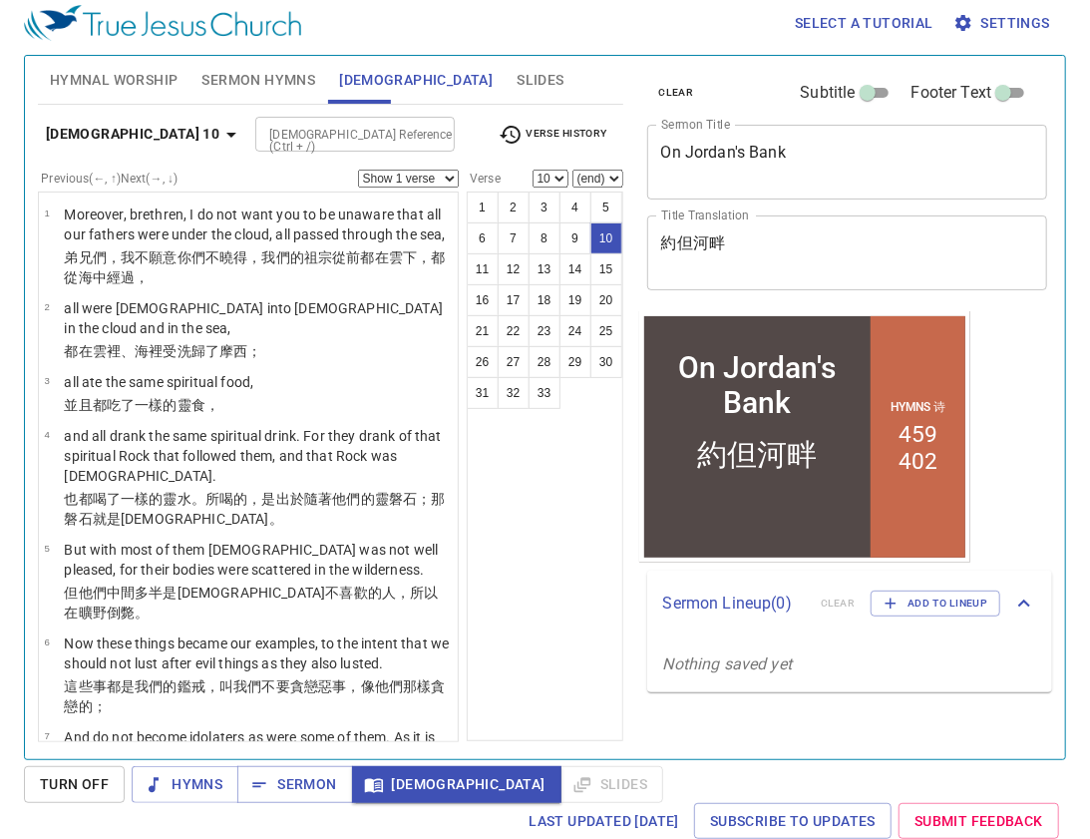
scroll to position [532, 0]
